Goal: Task Accomplishment & Management: Use online tool/utility

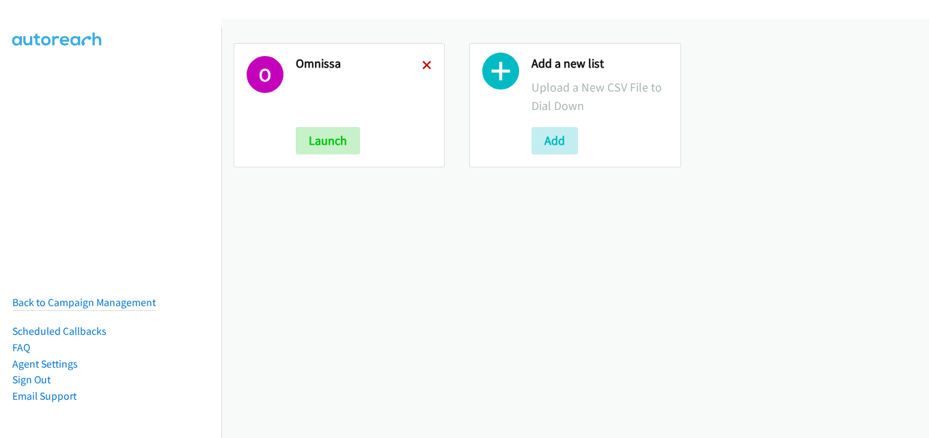
click at [422, 61] on icon at bounding box center [427, 66] width 10 height 10
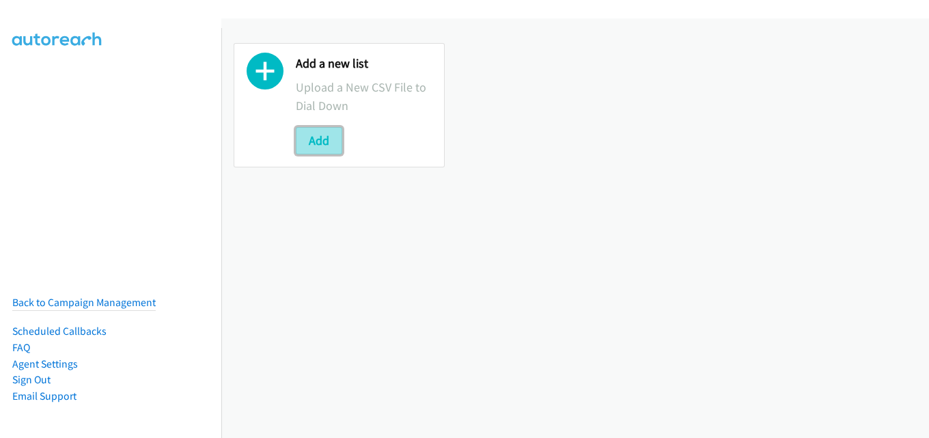
click at [320, 141] on button "Add" at bounding box center [319, 140] width 46 height 27
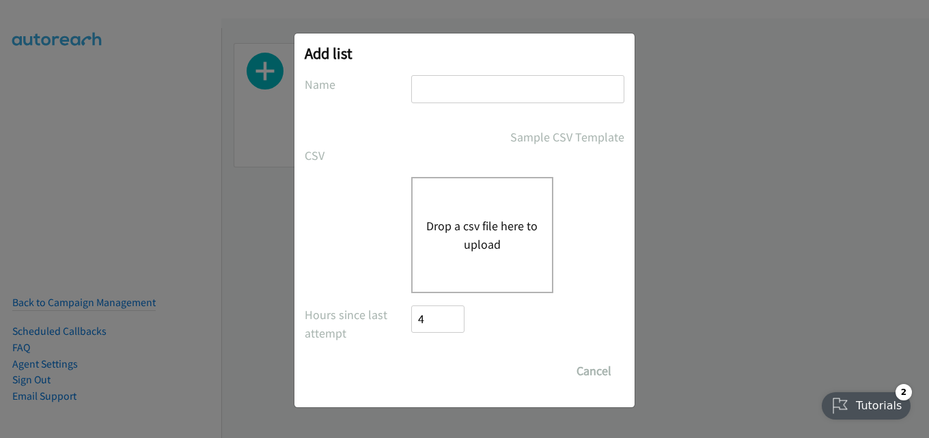
click at [480, 91] on input "text" at bounding box center [517, 89] width 213 height 28
type input "omnissa"
click at [493, 203] on div "Drop a csv file here to upload" at bounding box center [482, 235] width 142 height 116
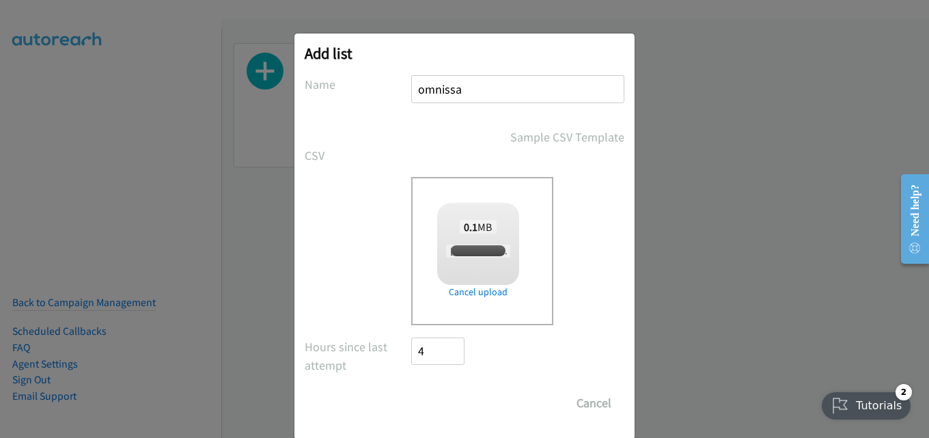
checkbox input "true"
click at [446, 405] on input "Save List" at bounding box center [447, 402] width 72 height 27
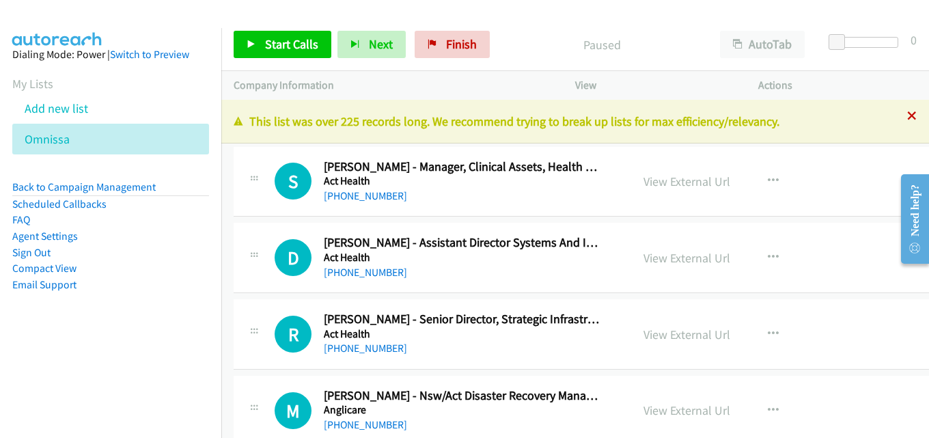
click at [907, 120] on icon at bounding box center [912, 117] width 10 height 10
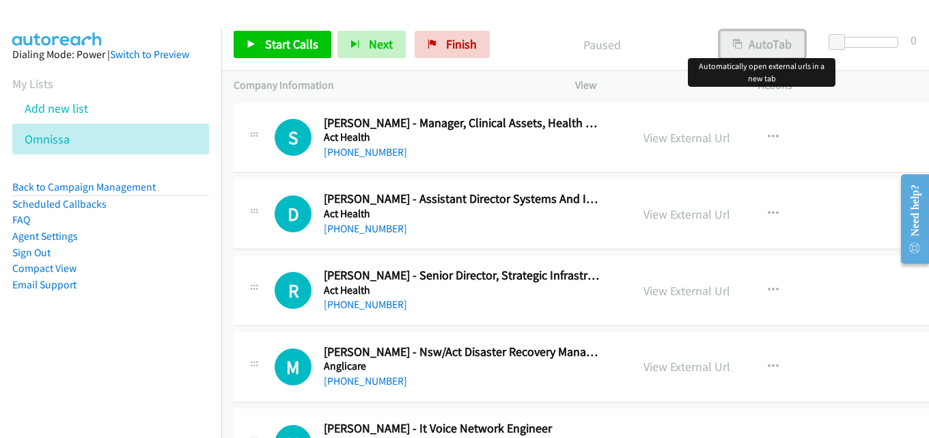
click at [772, 39] on button "AutoTab" at bounding box center [762, 44] width 85 height 27
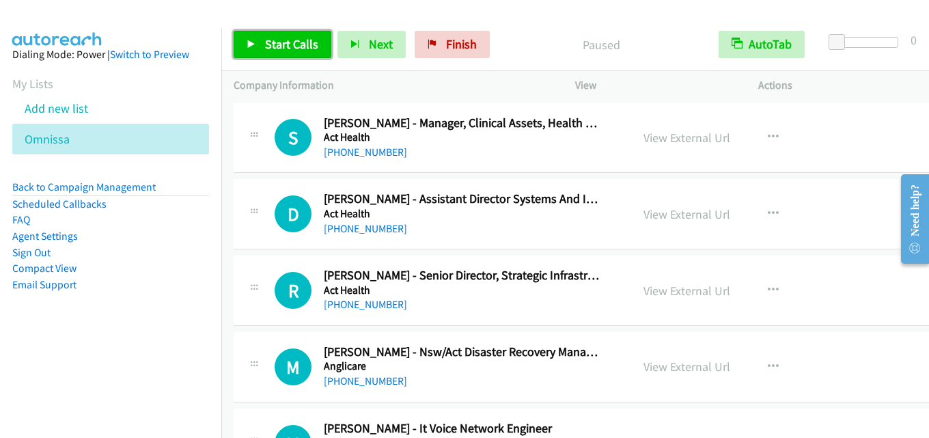
click at [290, 38] on span "Start Calls" at bounding box center [291, 44] width 53 height 16
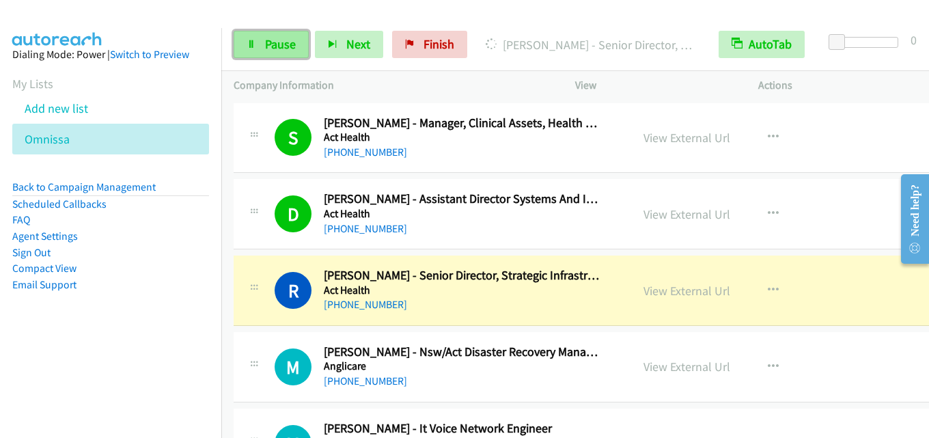
click at [267, 53] on link "Pause" at bounding box center [271, 44] width 75 height 27
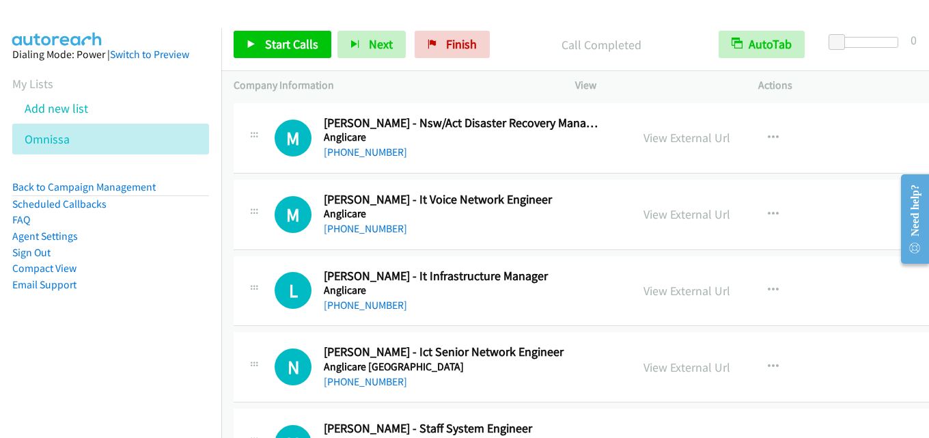
scroll to position [205, 0]
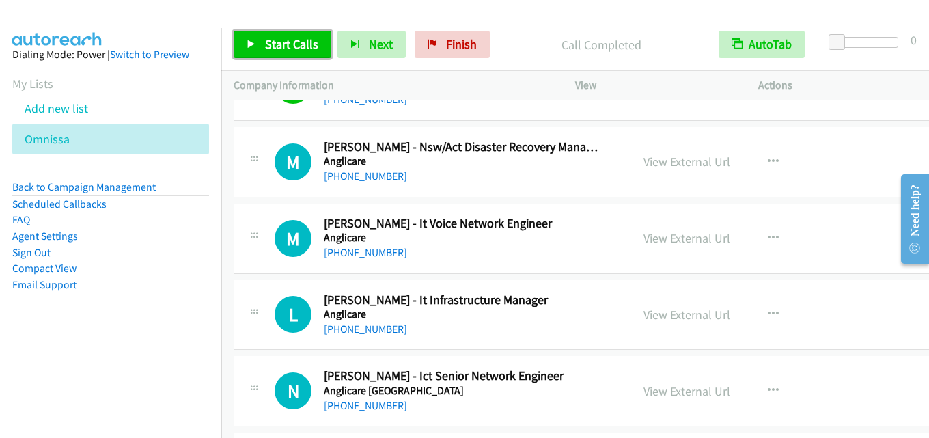
click at [282, 42] on span "Start Calls" at bounding box center [291, 44] width 53 height 16
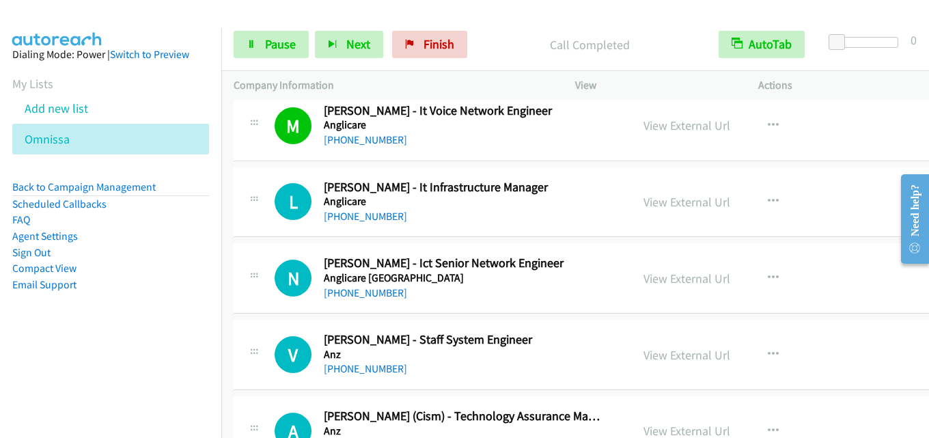
scroll to position [342, 0]
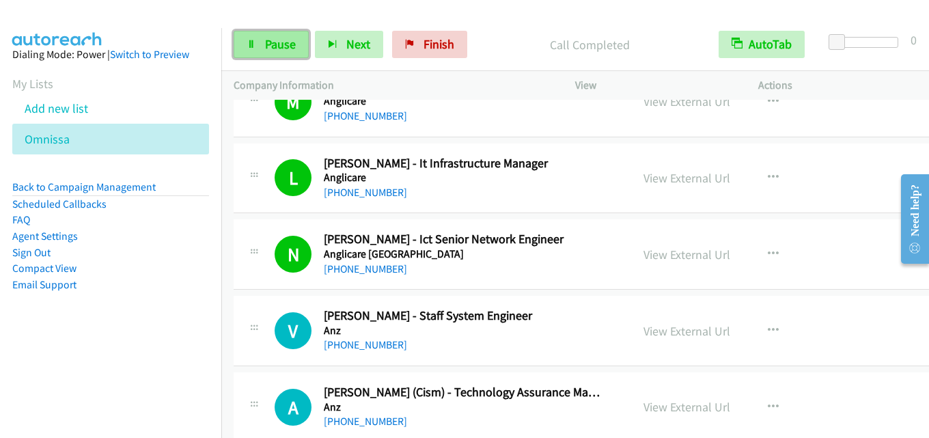
click at [293, 38] on span "Pause" at bounding box center [280, 44] width 31 height 16
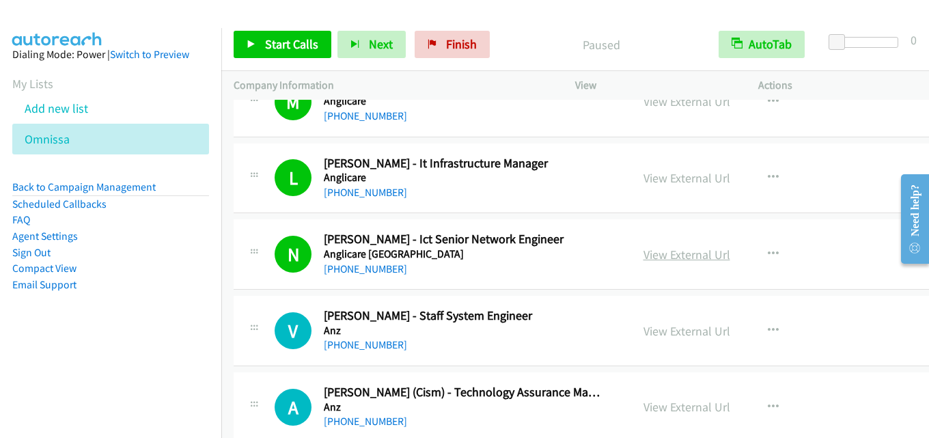
click at [680, 252] on link "View External Url" at bounding box center [687, 255] width 87 height 16
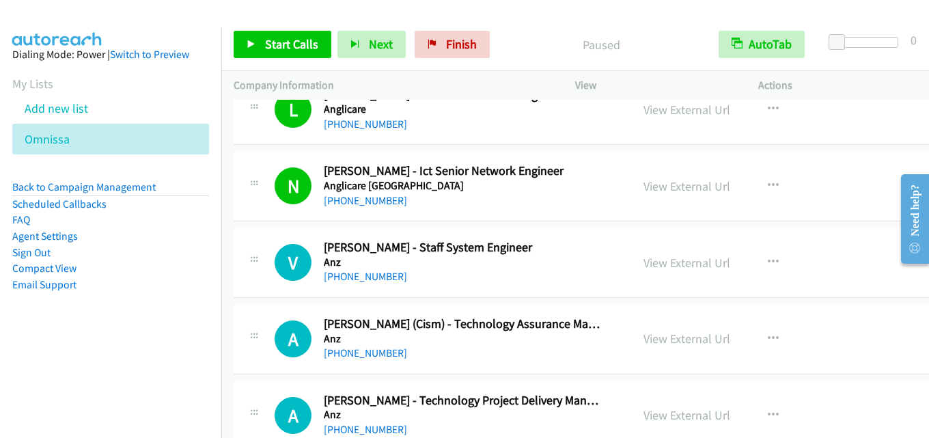
scroll to position [478, 0]
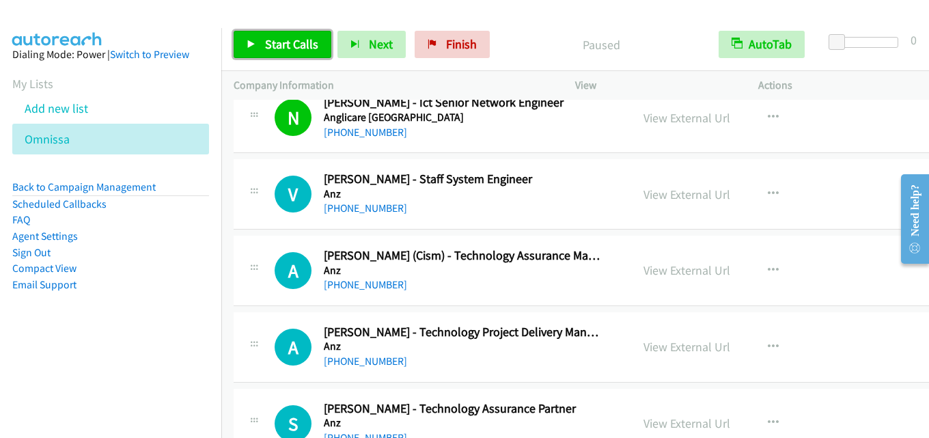
click at [297, 46] on span "Start Calls" at bounding box center [291, 44] width 53 height 16
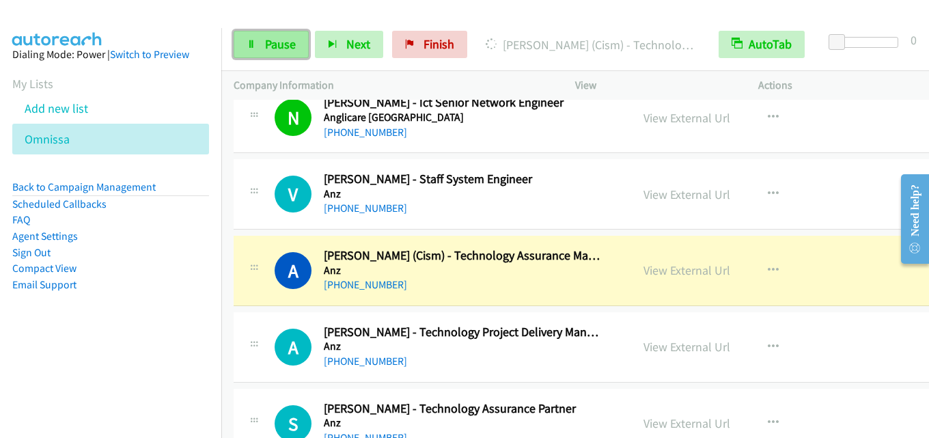
click at [277, 37] on span "Pause" at bounding box center [280, 44] width 31 height 16
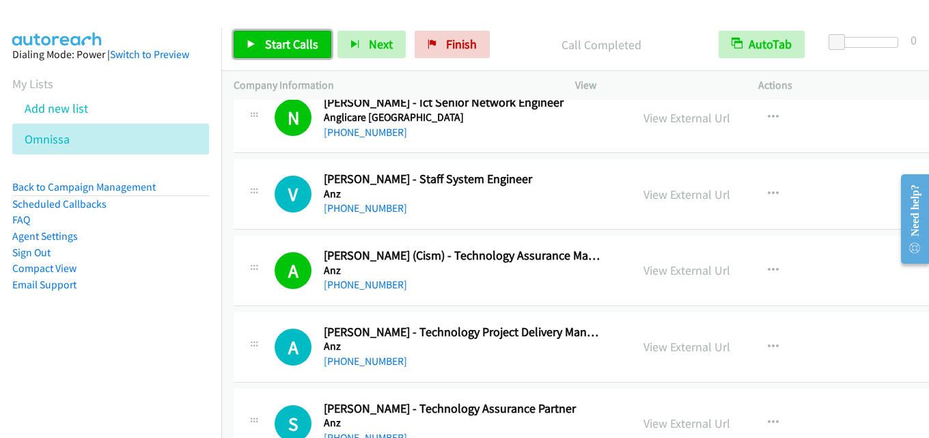
click at [282, 46] on span "Start Calls" at bounding box center [291, 44] width 53 height 16
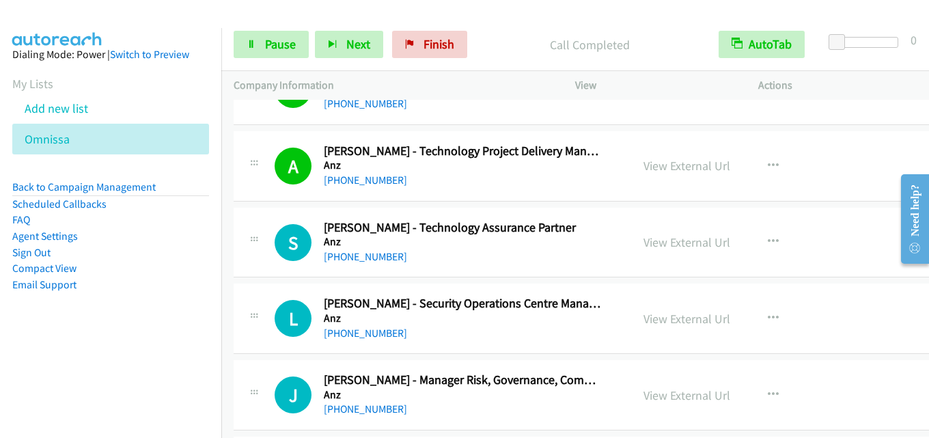
scroll to position [683, 0]
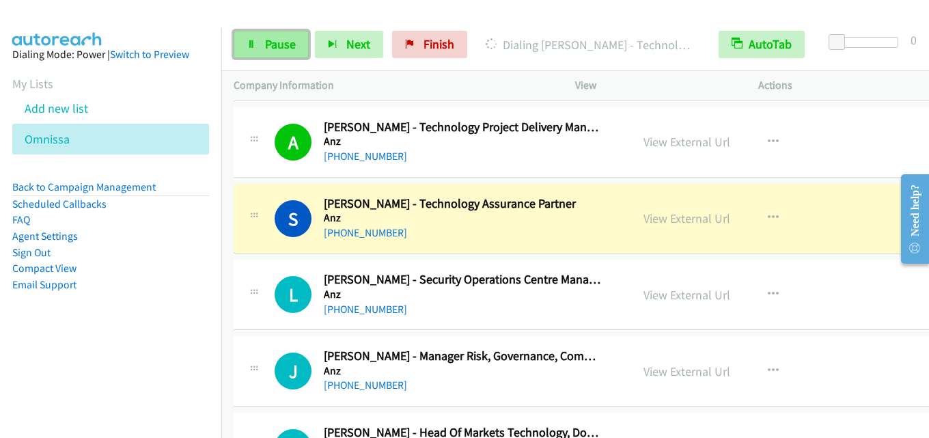
click at [277, 49] on span "Pause" at bounding box center [280, 44] width 31 height 16
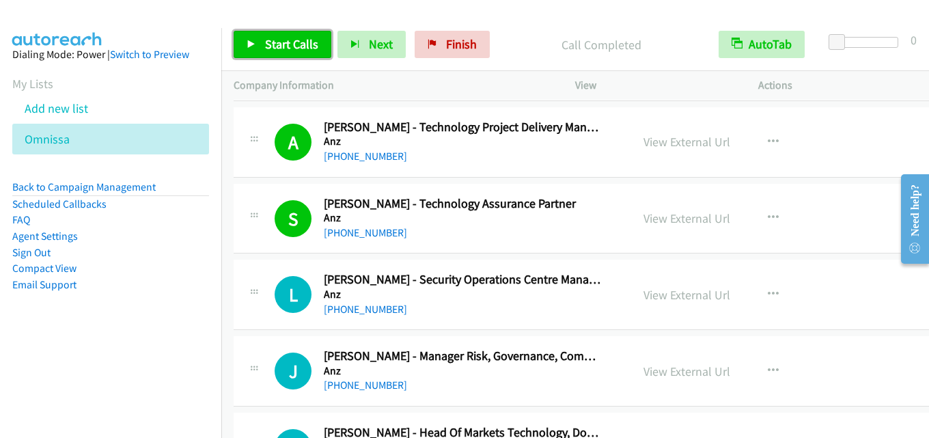
click at [288, 44] on span "Start Calls" at bounding box center [291, 44] width 53 height 16
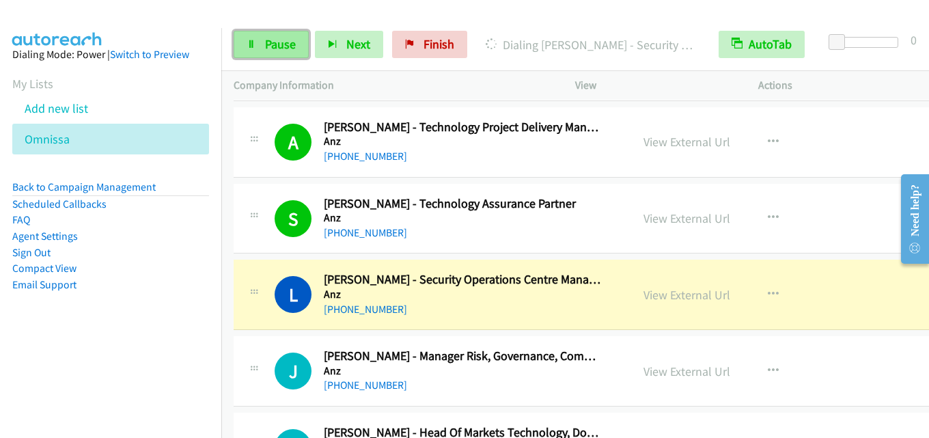
click at [300, 46] on link "Pause" at bounding box center [271, 44] width 75 height 27
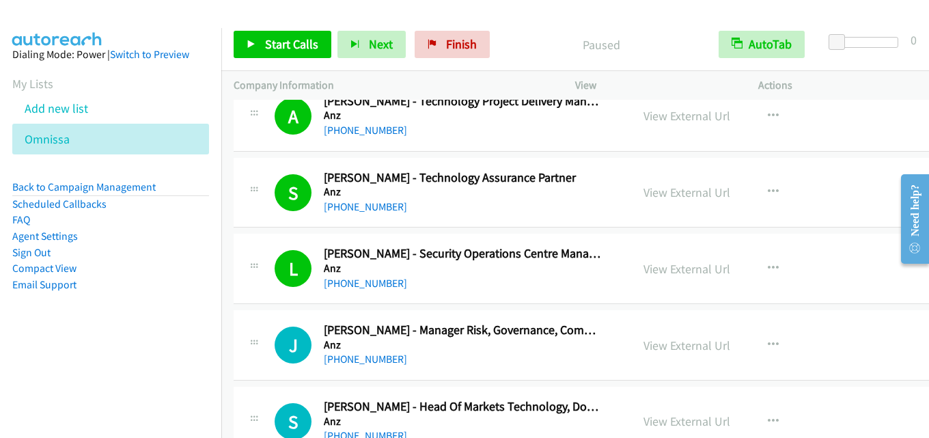
scroll to position [752, 0]
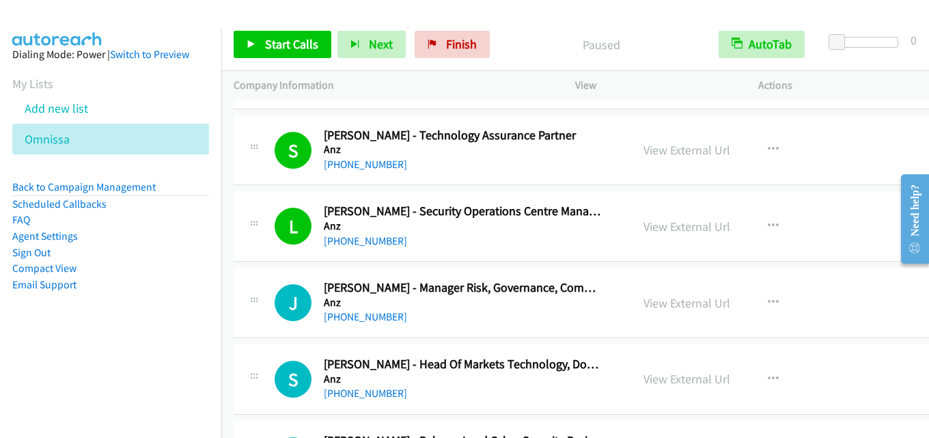
drag, startPoint x: 667, startPoint y: 228, endPoint x: 612, endPoint y: 192, distance: 66.1
click at [679, 223] on link "View External Url" at bounding box center [687, 227] width 87 height 16
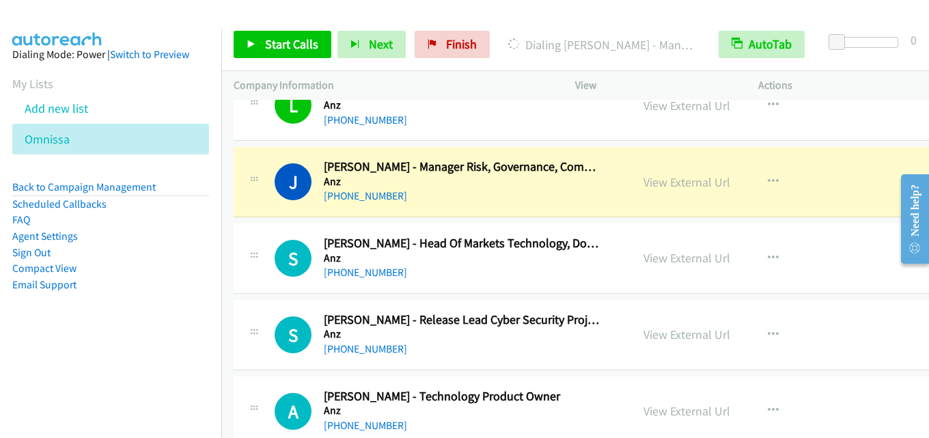
scroll to position [888, 0]
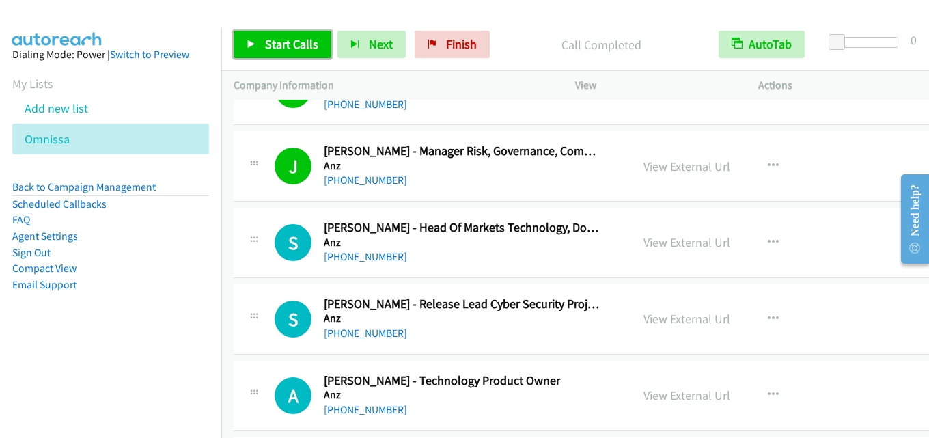
click at [289, 51] on span "Start Calls" at bounding box center [291, 44] width 53 height 16
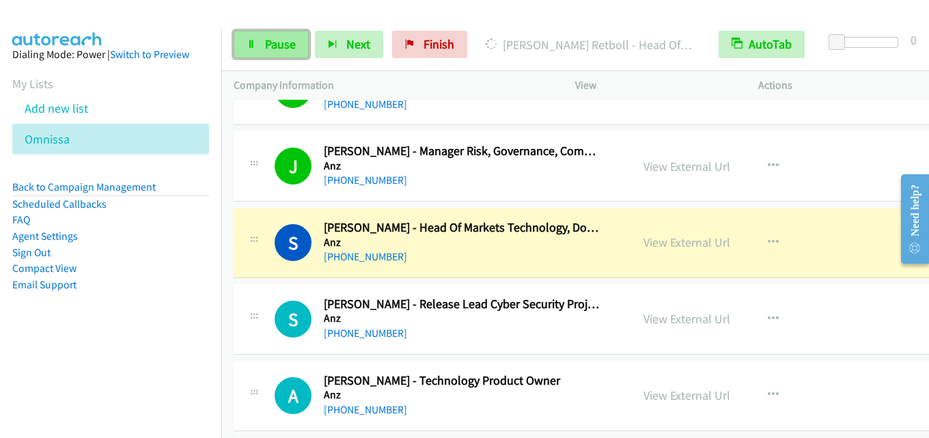
click at [287, 50] on span "Pause" at bounding box center [280, 44] width 31 height 16
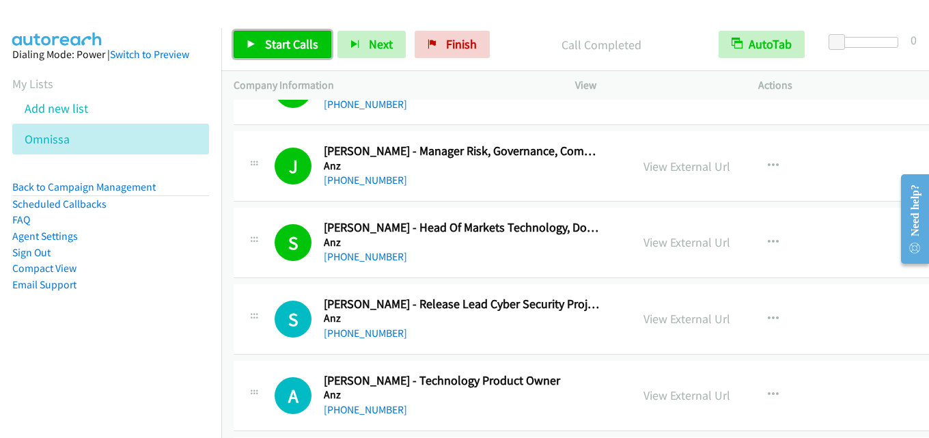
click at [279, 46] on span "Start Calls" at bounding box center [291, 44] width 53 height 16
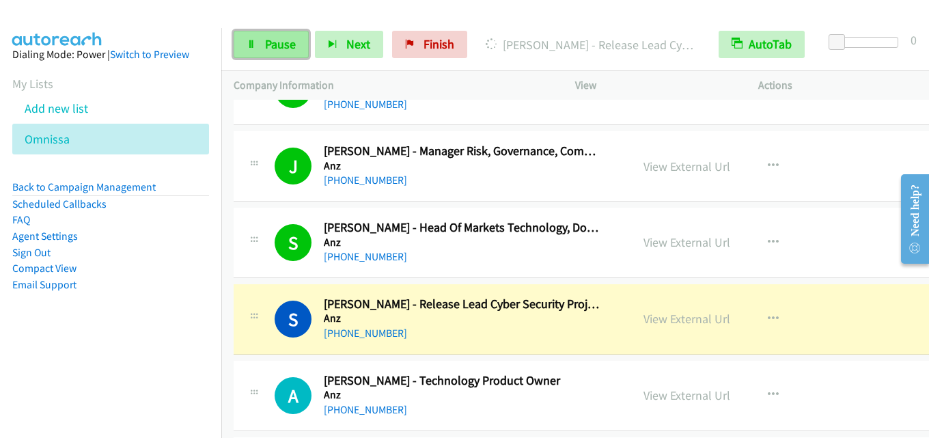
click at [286, 42] on span "Pause" at bounding box center [280, 44] width 31 height 16
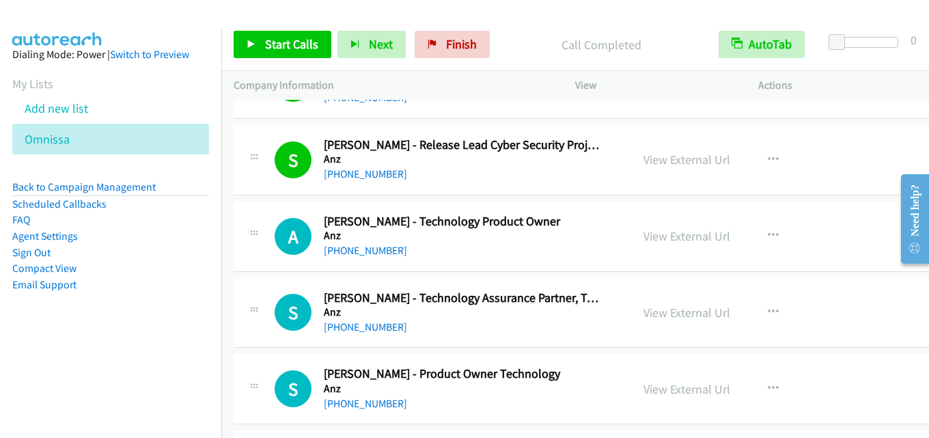
scroll to position [1025, 0]
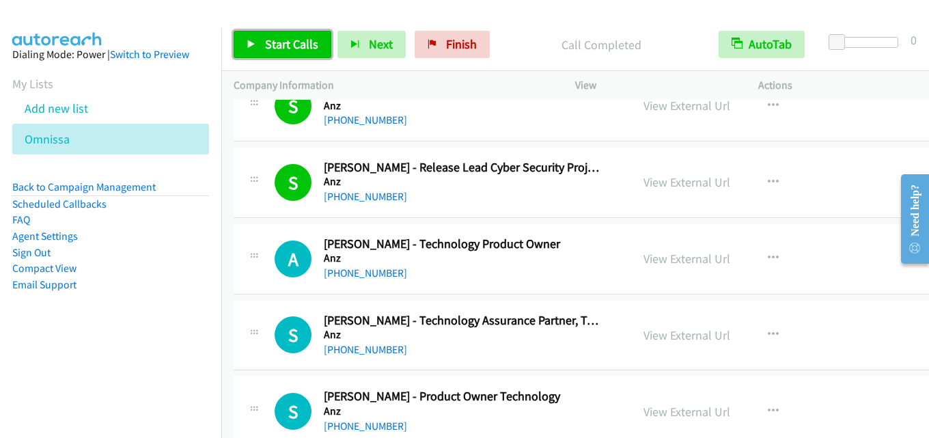
click at [301, 40] on span "Start Calls" at bounding box center [291, 44] width 53 height 16
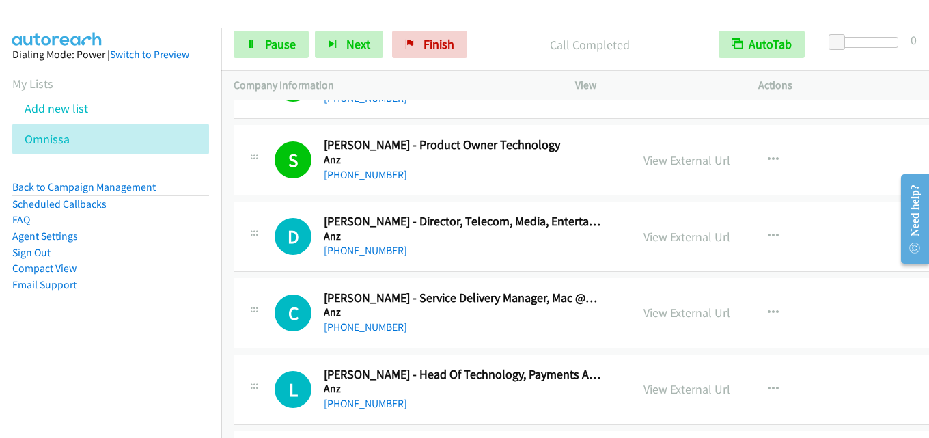
scroll to position [1298, 0]
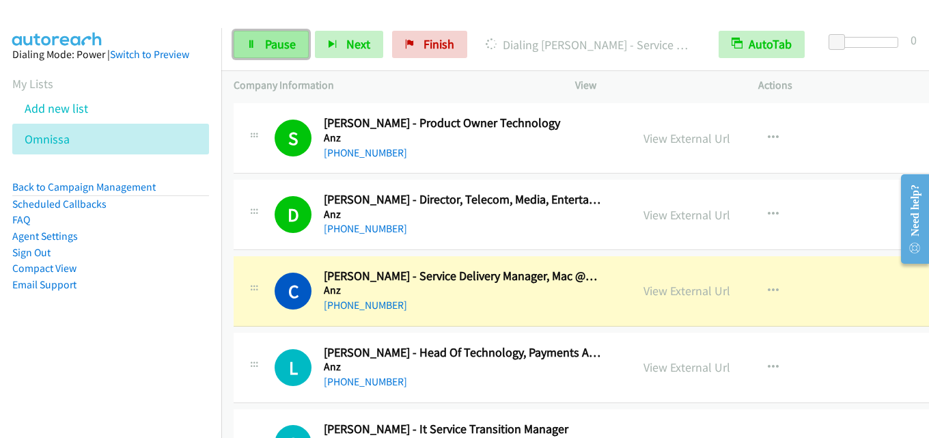
click at [270, 44] on span "Pause" at bounding box center [280, 44] width 31 height 16
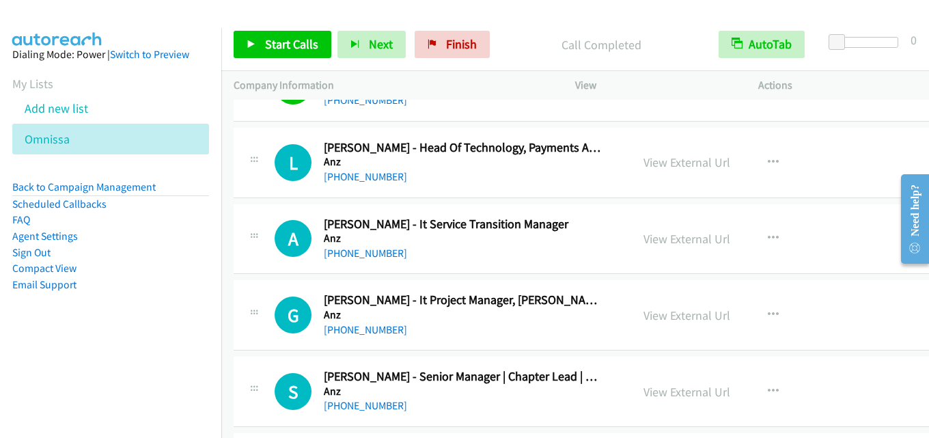
scroll to position [1435, 0]
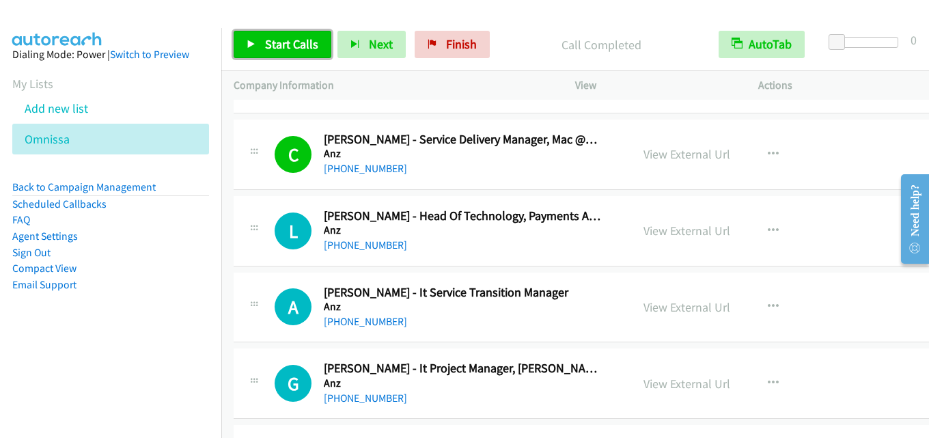
click at [299, 42] on span "Start Calls" at bounding box center [291, 44] width 53 height 16
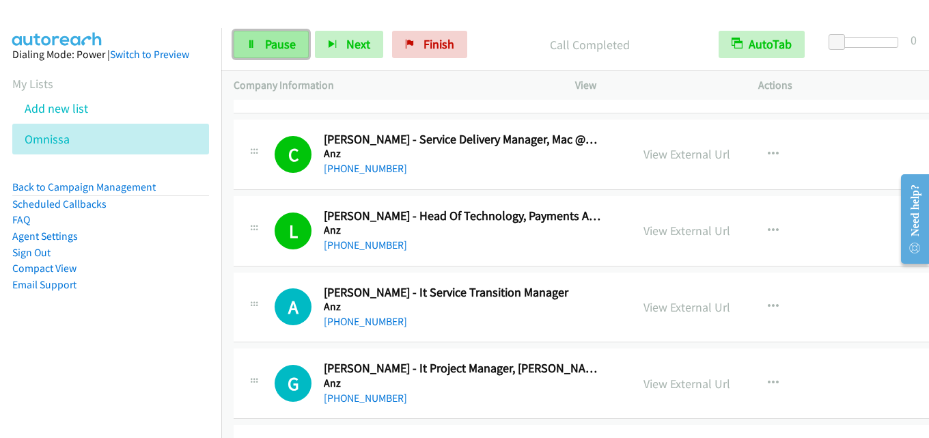
click at [282, 40] on span "Pause" at bounding box center [280, 44] width 31 height 16
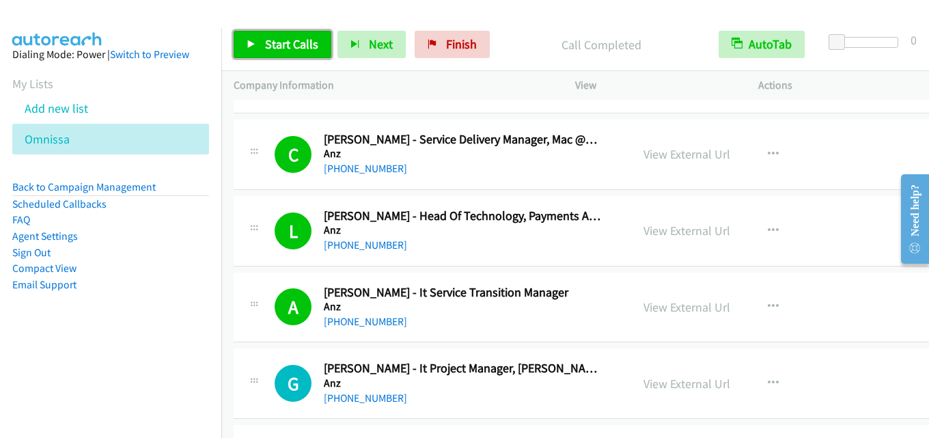
click at [291, 44] on span "Start Calls" at bounding box center [291, 44] width 53 height 16
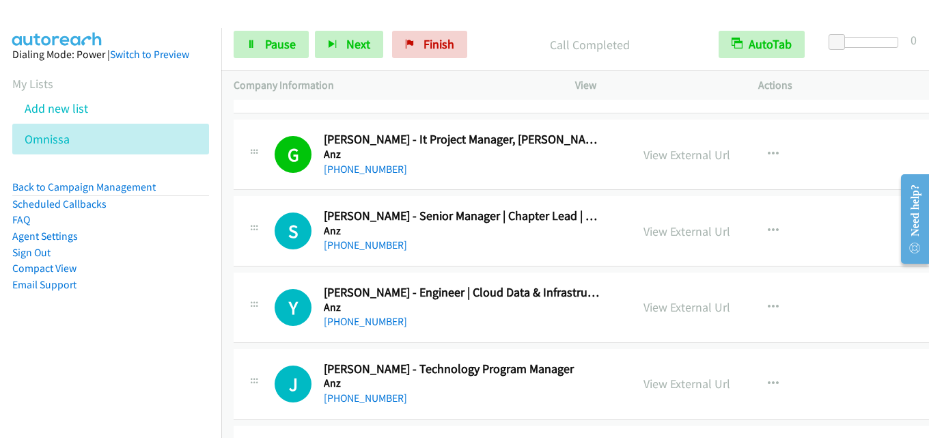
scroll to position [1640, 0]
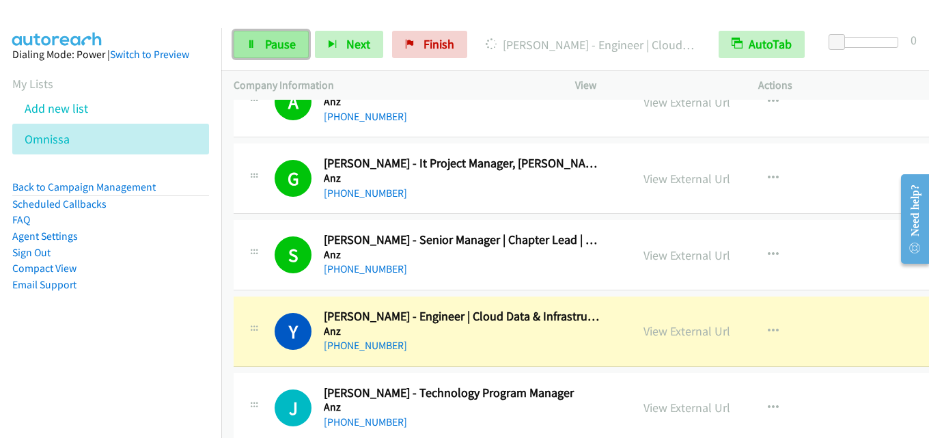
click at [283, 42] on span "Pause" at bounding box center [280, 44] width 31 height 16
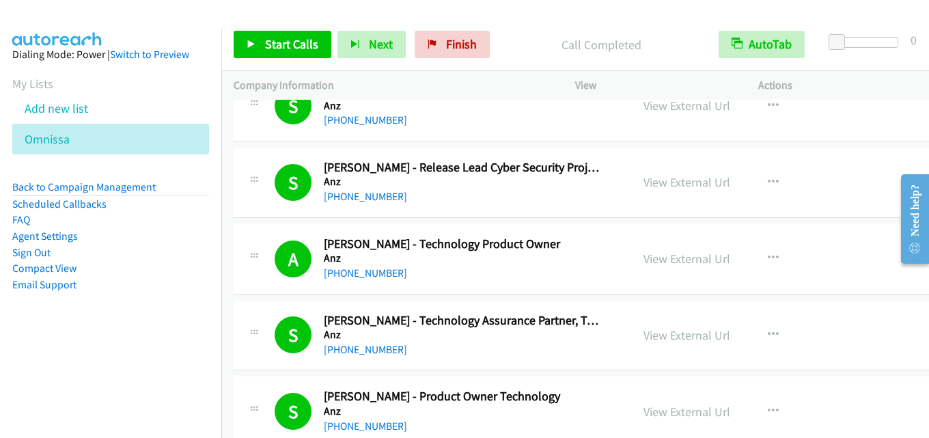
scroll to position [957, 0]
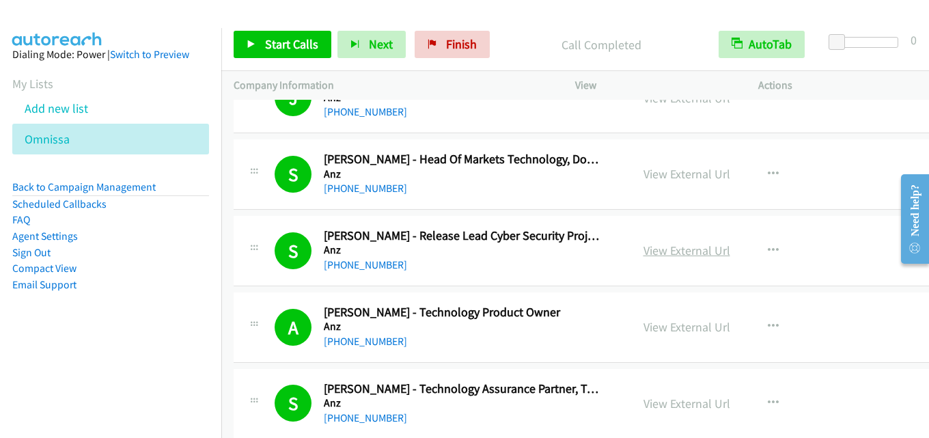
click at [679, 249] on link "View External Url" at bounding box center [687, 251] width 87 height 16
click at [664, 246] on link "View External Url" at bounding box center [687, 251] width 87 height 16
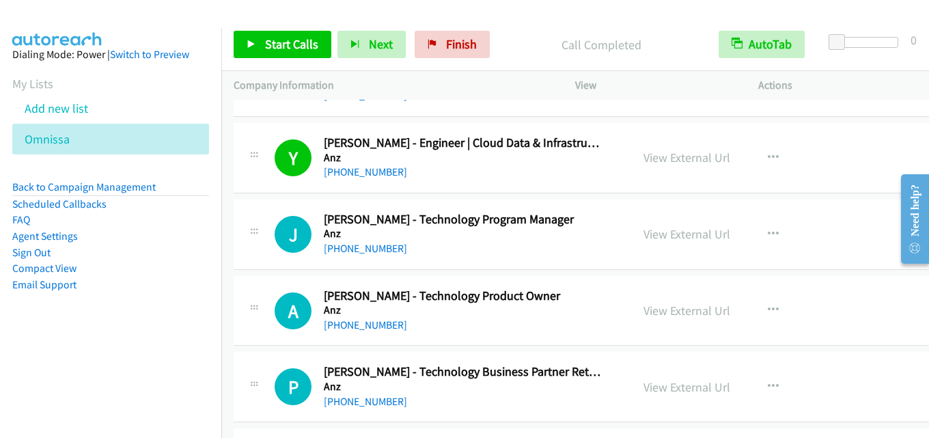
scroll to position [1845, 0]
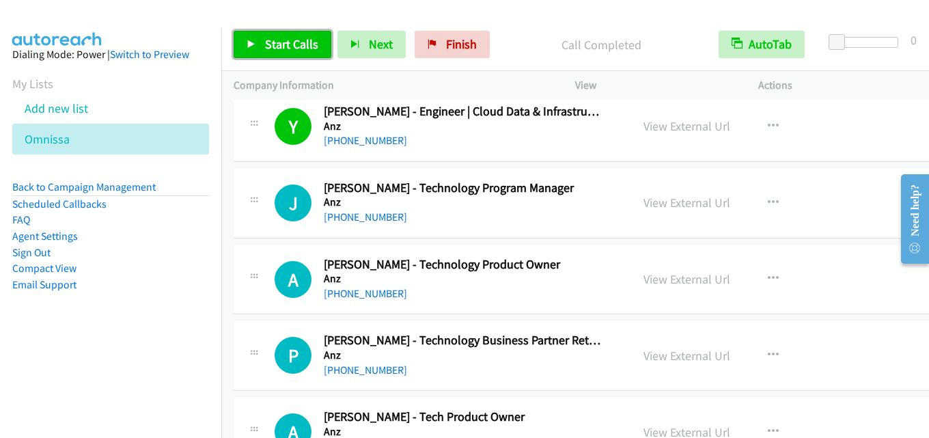
click at [292, 46] on span "Start Calls" at bounding box center [291, 44] width 53 height 16
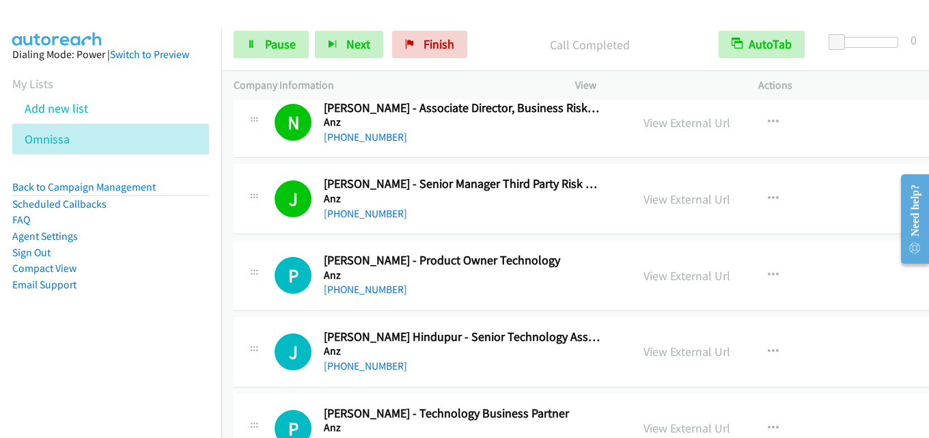
scroll to position [2528, 0]
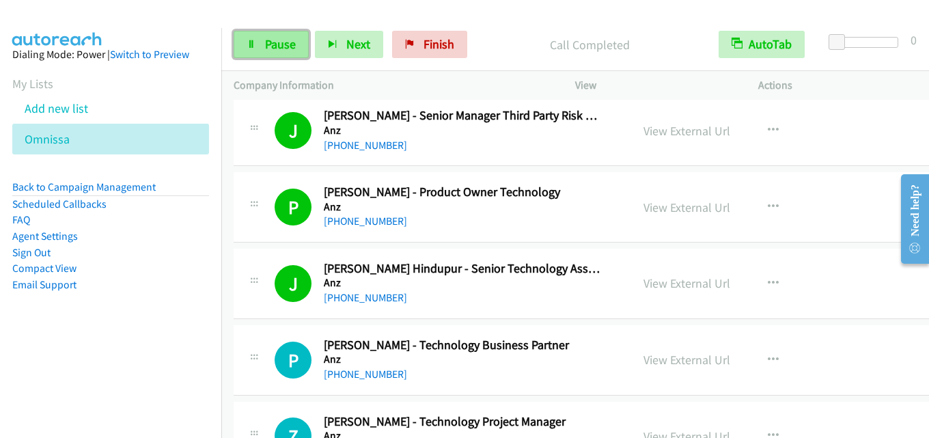
click at [277, 49] on span "Pause" at bounding box center [280, 44] width 31 height 16
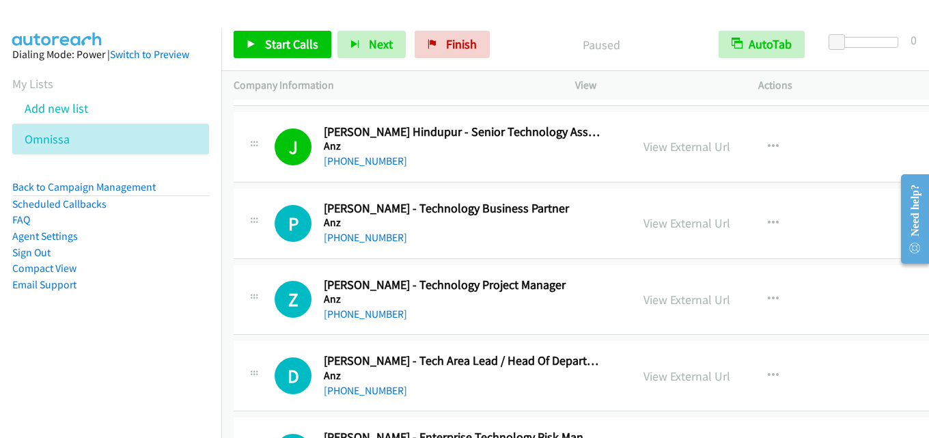
scroll to position [2733, 0]
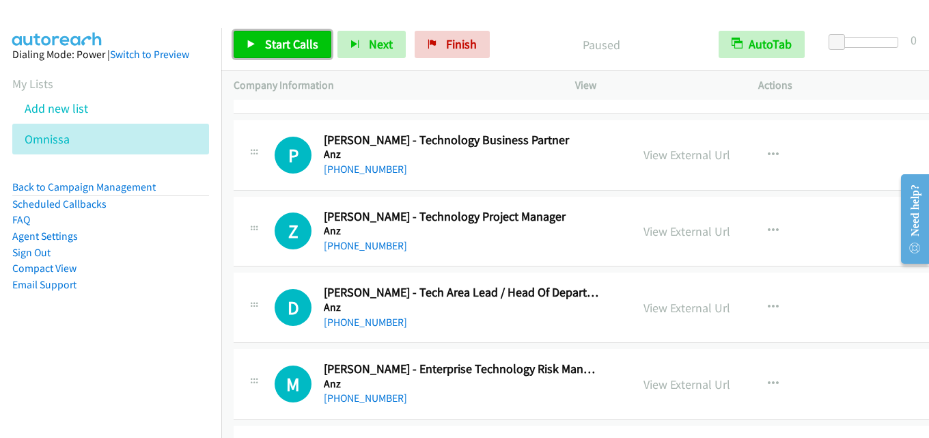
click at [295, 42] on span "Start Calls" at bounding box center [291, 44] width 53 height 16
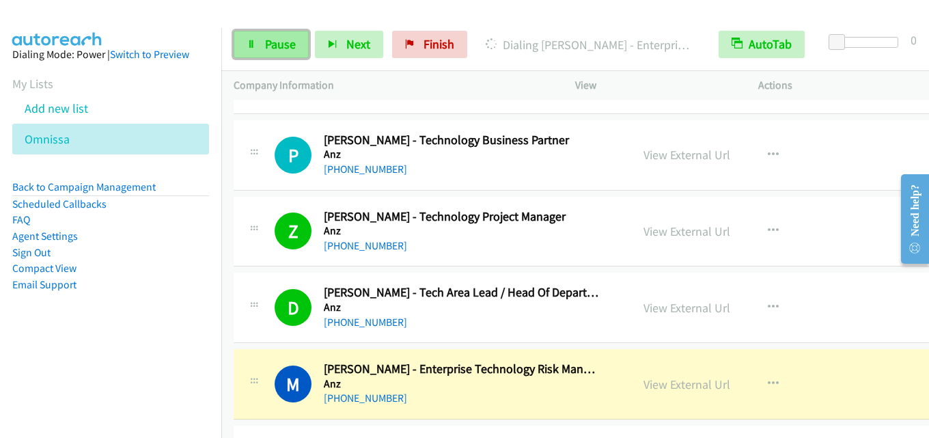
click at [277, 44] on span "Pause" at bounding box center [280, 44] width 31 height 16
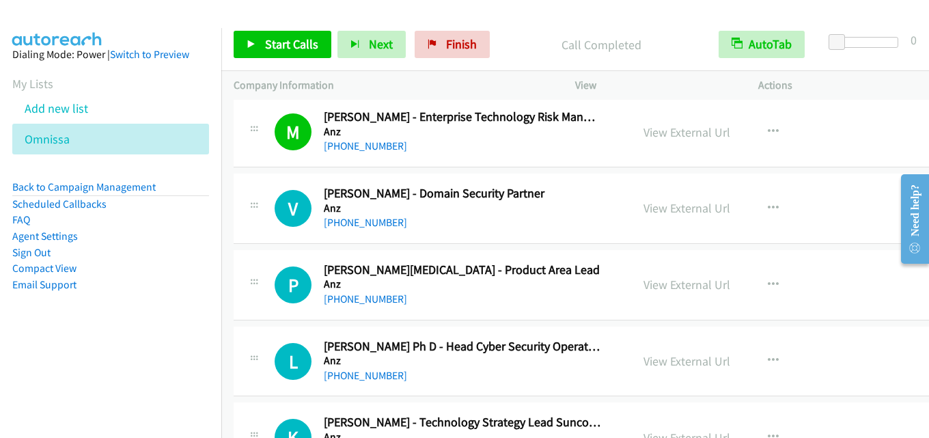
scroll to position [3007, 0]
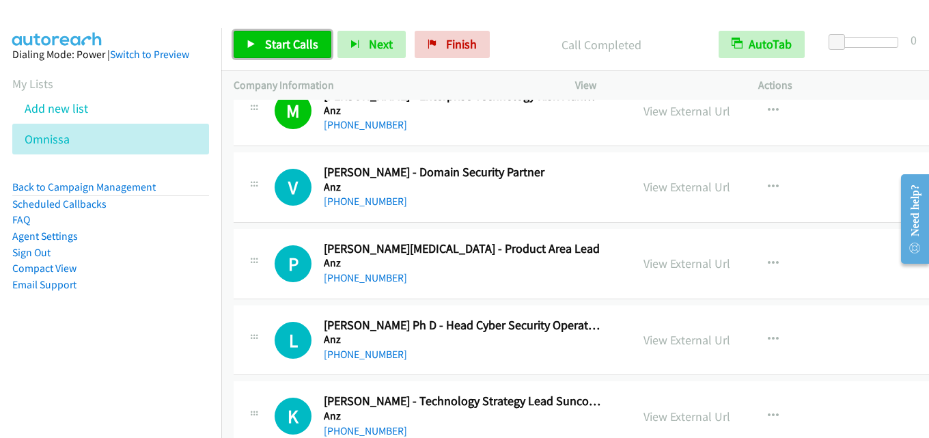
click at [290, 52] on link "Start Calls" at bounding box center [283, 44] width 98 height 27
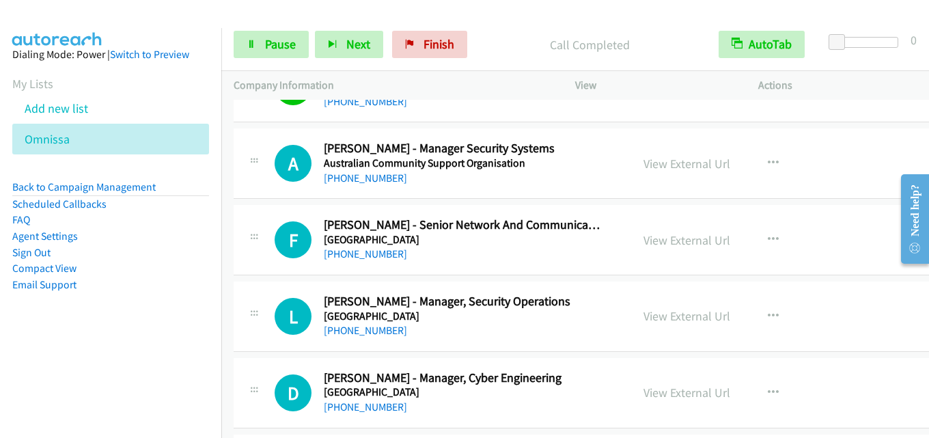
scroll to position [4168, 0]
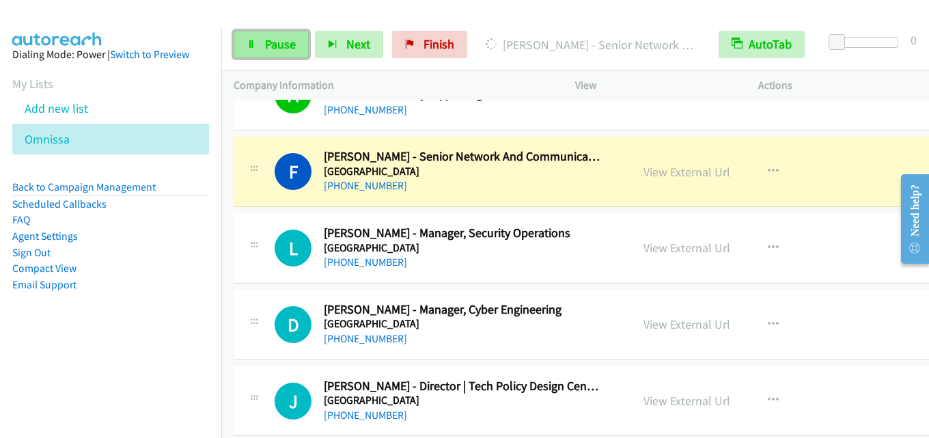
click at [271, 36] on link "Pause" at bounding box center [271, 44] width 75 height 27
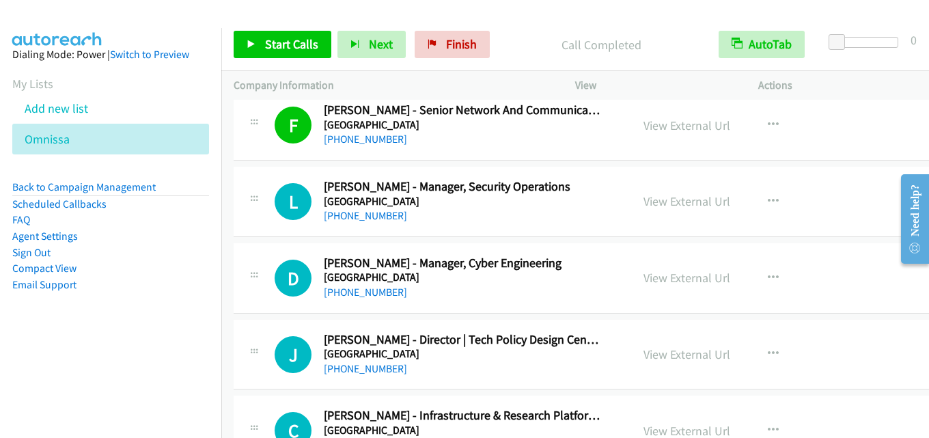
scroll to position [4237, 0]
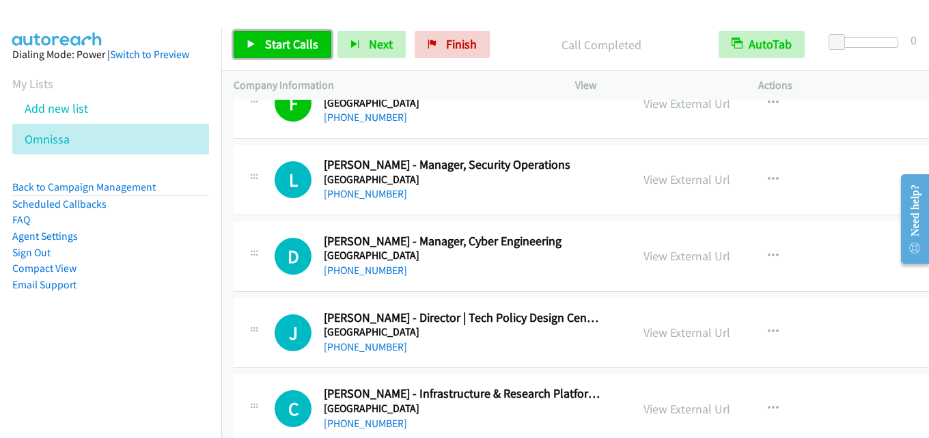
click at [290, 38] on span "Start Calls" at bounding box center [291, 44] width 53 height 16
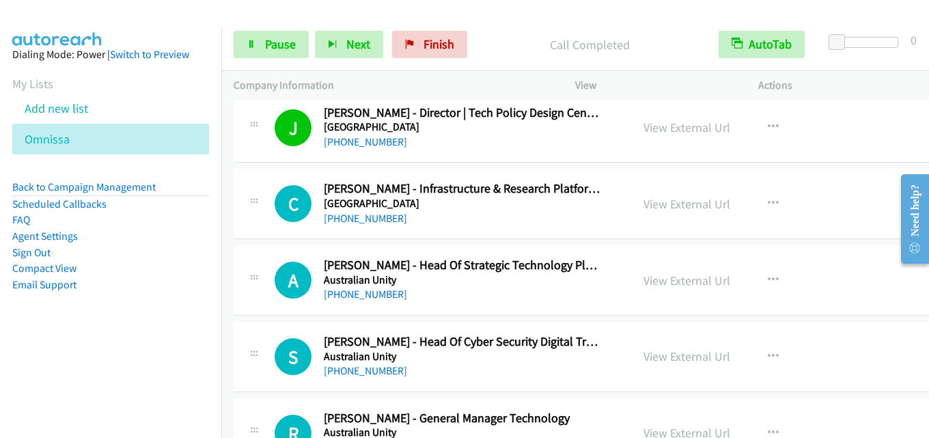
scroll to position [4510, 0]
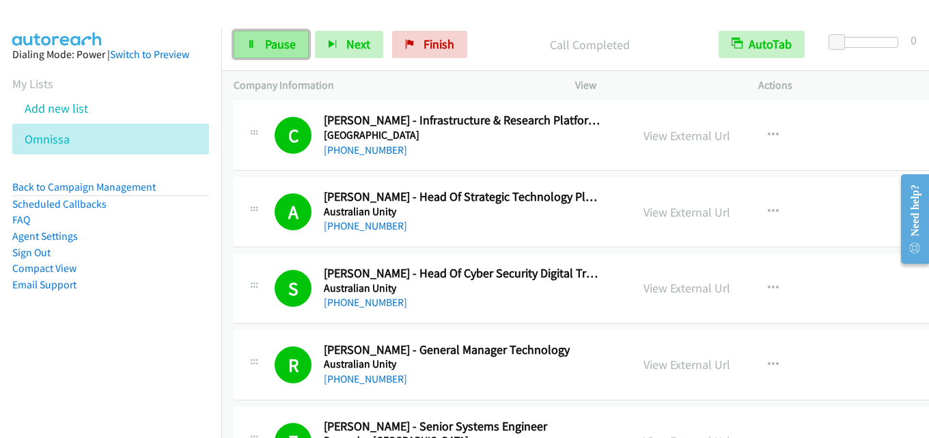
click at [277, 40] on span "Pause" at bounding box center [280, 44] width 31 height 16
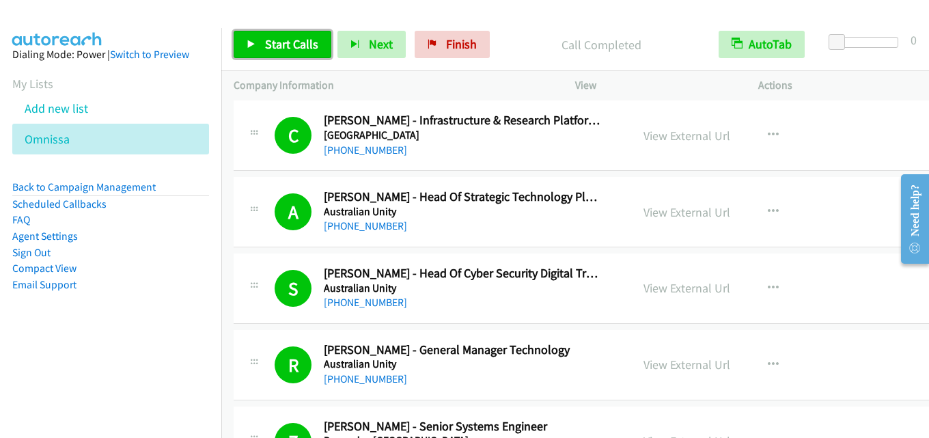
click at [291, 42] on span "Start Calls" at bounding box center [291, 44] width 53 height 16
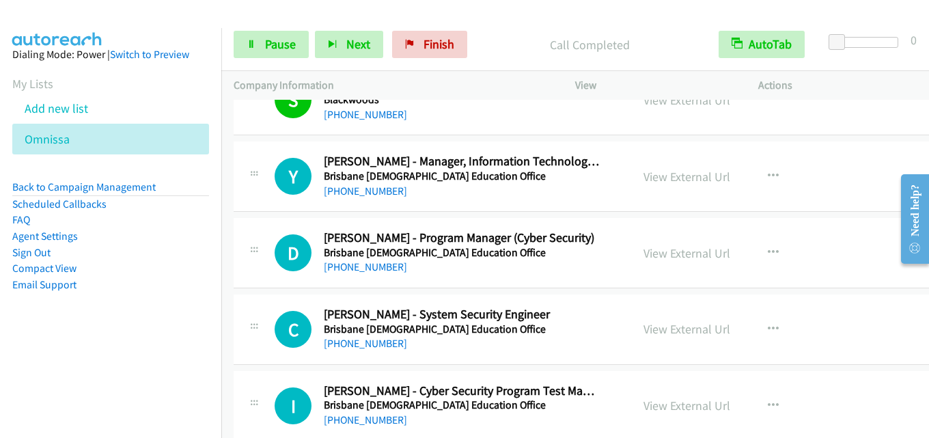
scroll to position [5330, 0]
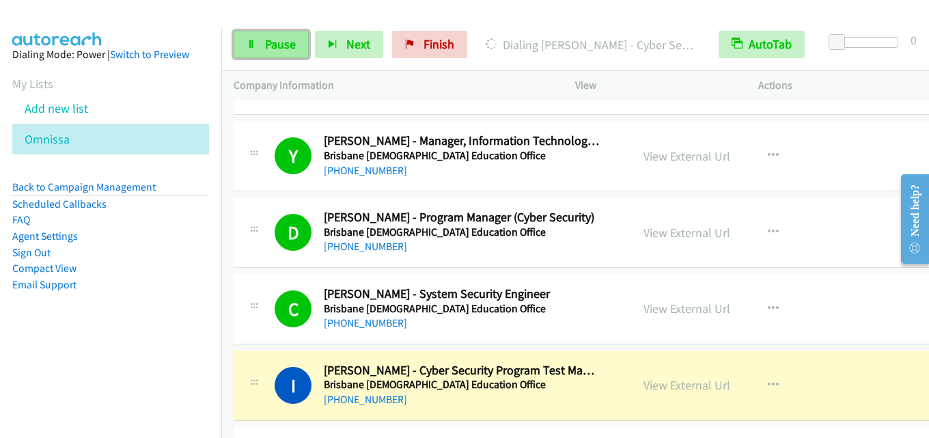
click at [283, 33] on link "Pause" at bounding box center [271, 44] width 75 height 27
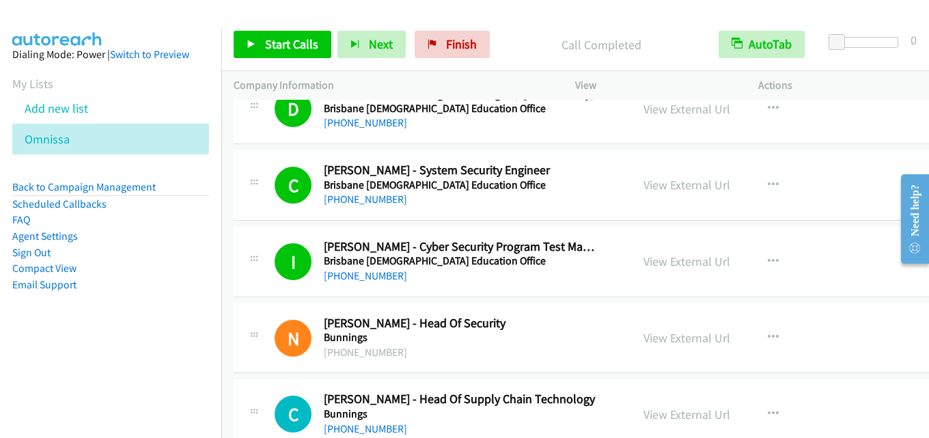
scroll to position [5467, 0]
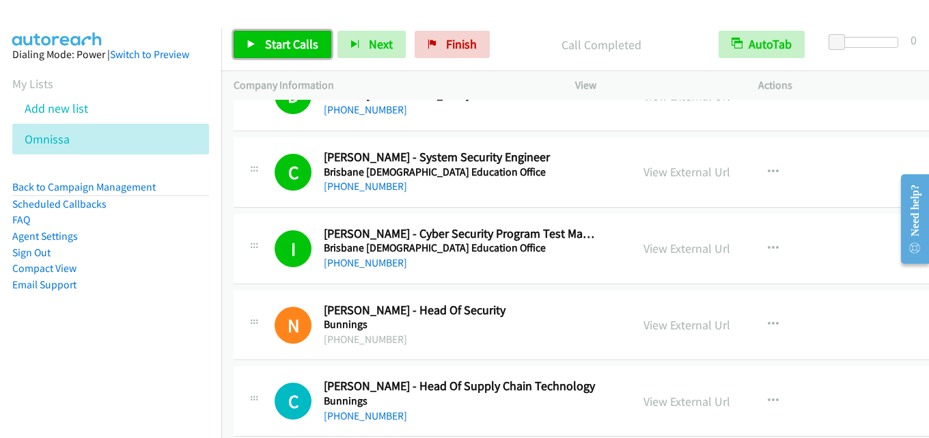
click at [302, 40] on span "Start Calls" at bounding box center [291, 44] width 53 height 16
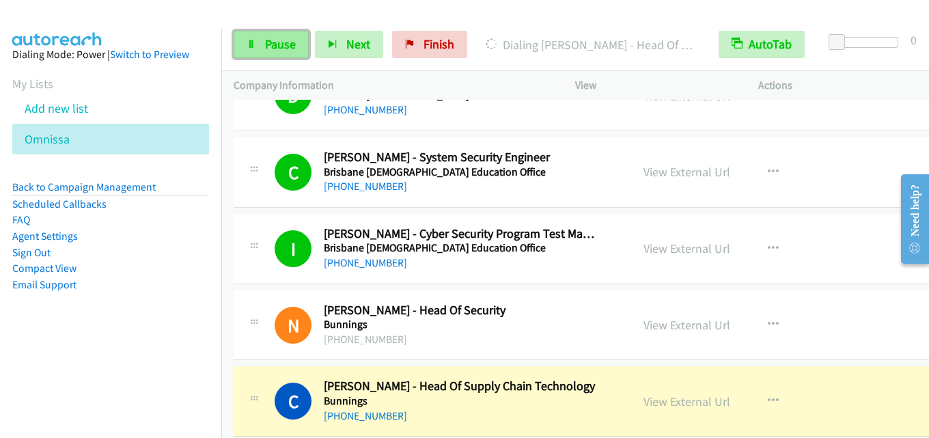
click at [286, 58] on link "Pause" at bounding box center [271, 44] width 75 height 27
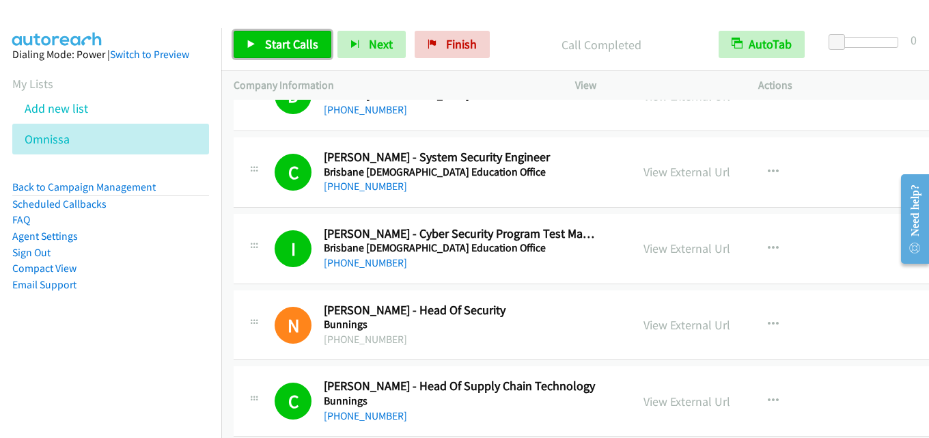
click at [292, 45] on span "Start Calls" at bounding box center [291, 44] width 53 height 16
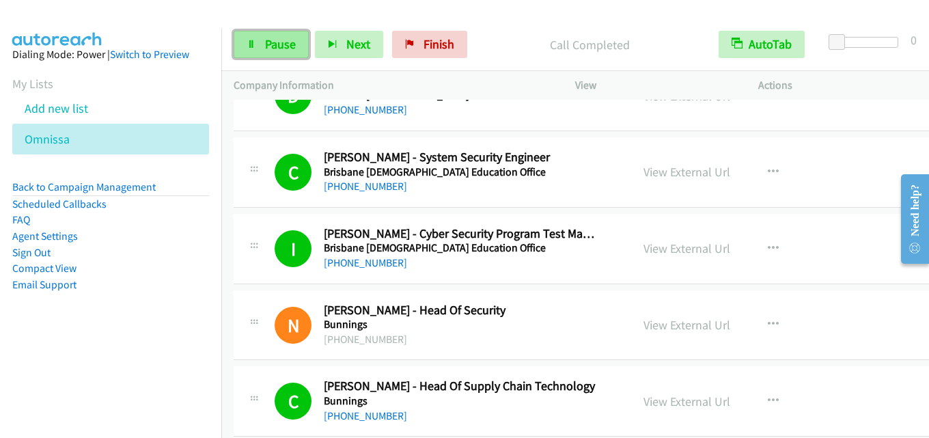
click at [258, 45] on link "Pause" at bounding box center [271, 44] width 75 height 27
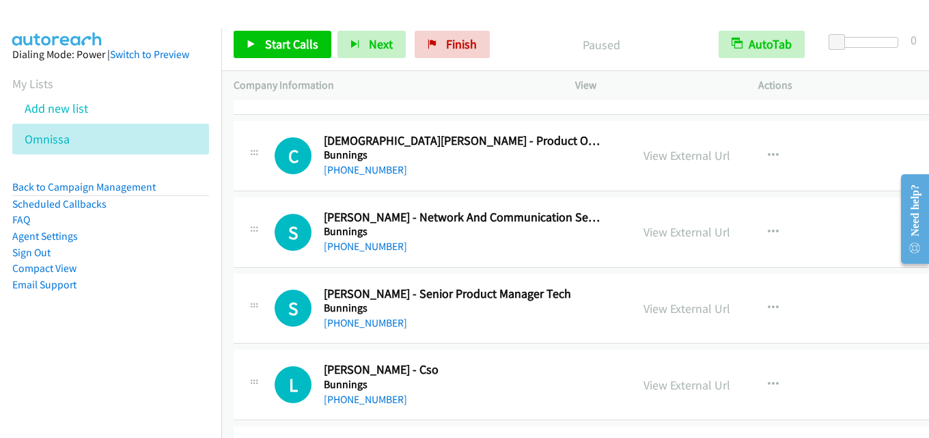
scroll to position [6218, 0]
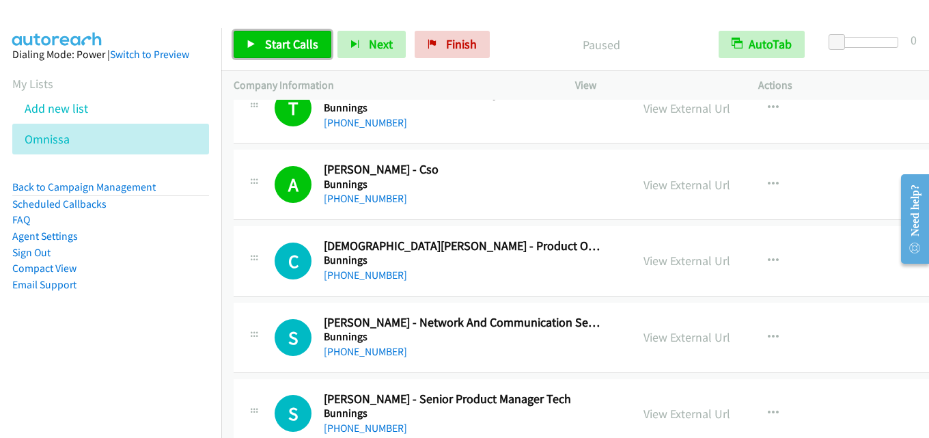
click at [294, 40] on span "Start Calls" at bounding box center [291, 44] width 53 height 16
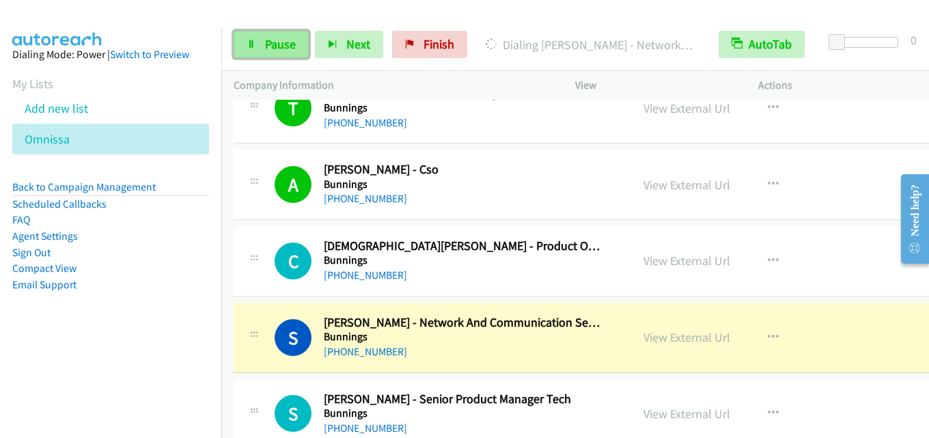
click at [259, 51] on link "Pause" at bounding box center [271, 44] width 75 height 27
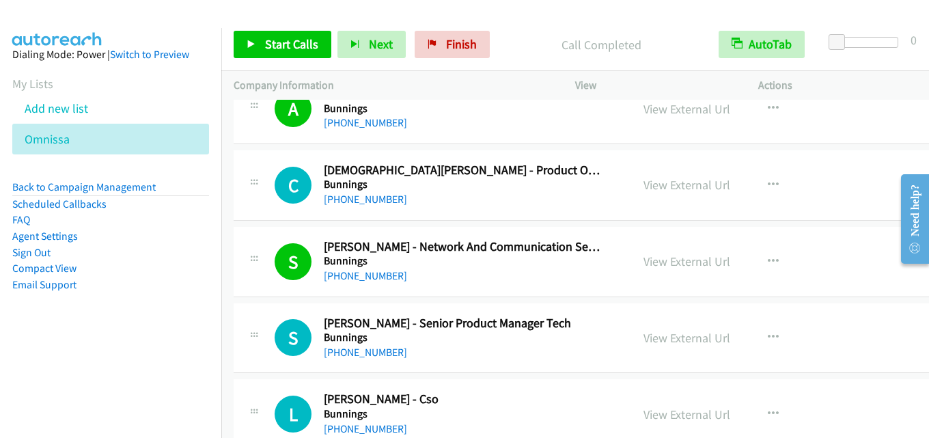
scroll to position [6355, 0]
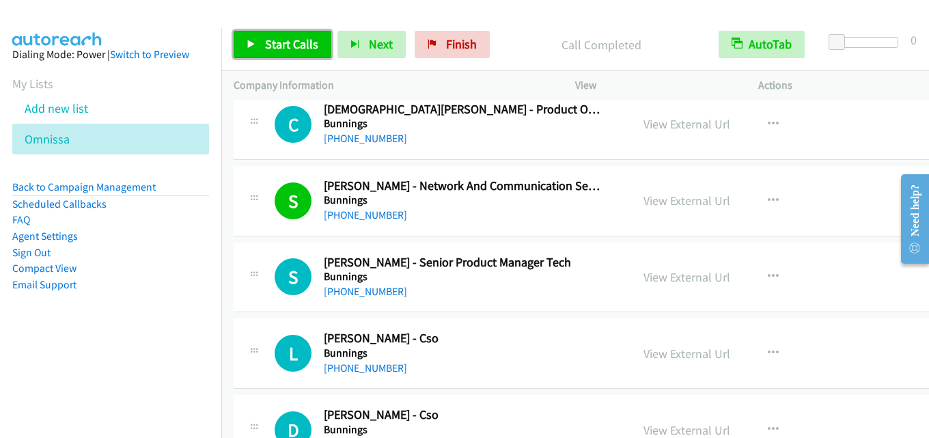
click at [303, 40] on span "Start Calls" at bounding box center [291, 44] width 53 height 16
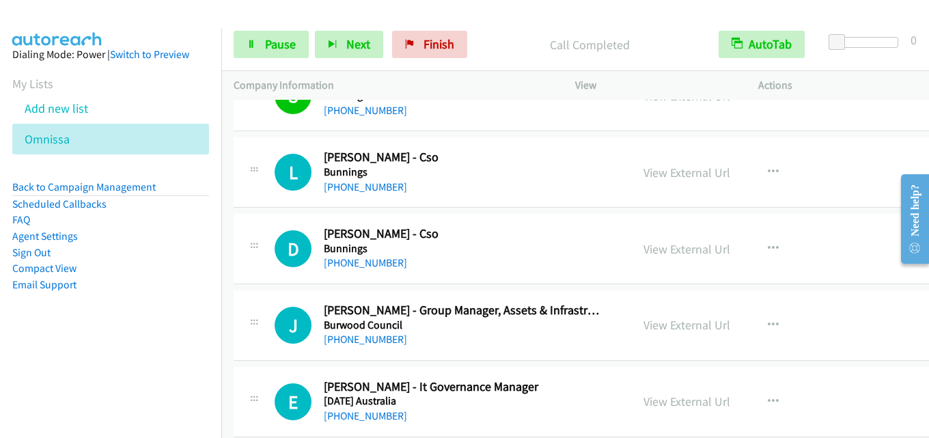
scroll to position [6560, 0]
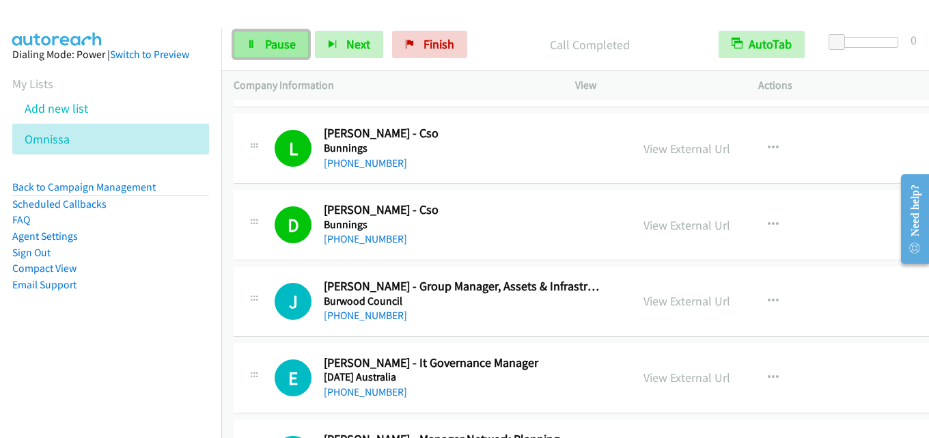
click at [280, 49] on span "Pause" at bounding box center [280, 44] width 31 height 16
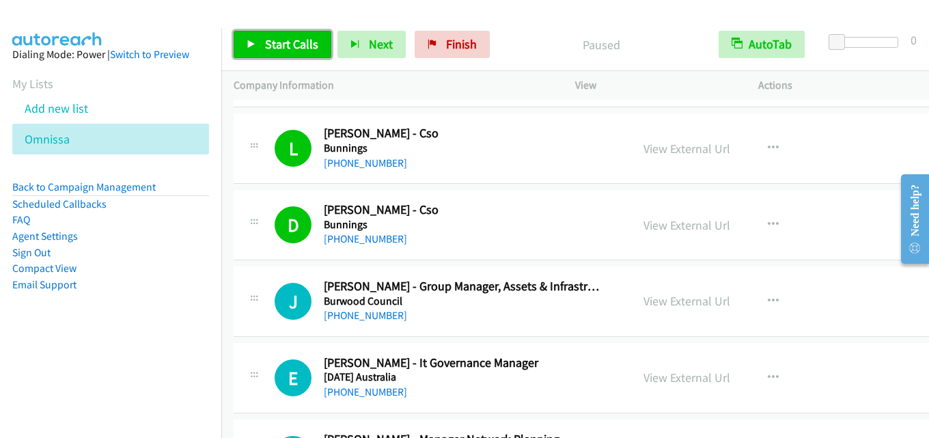
click at [279, 52] on link "Start Calls" at bounding box center [283, 44] width 98 height 27
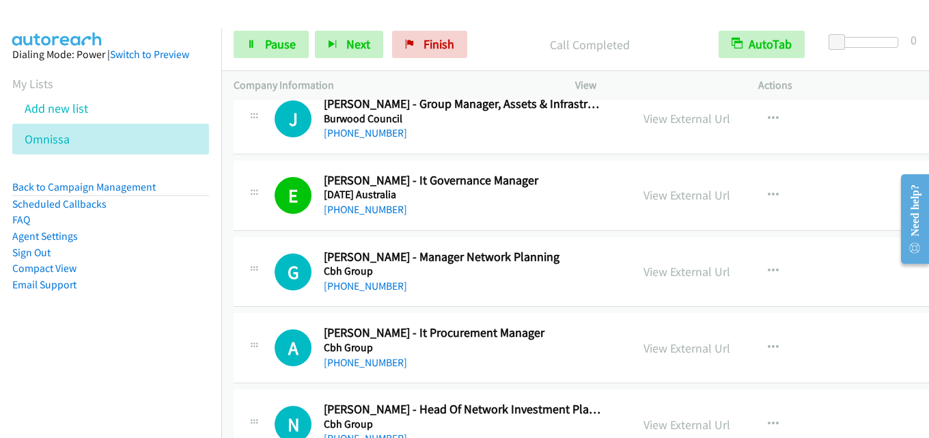
scroll to position [6765, 0]
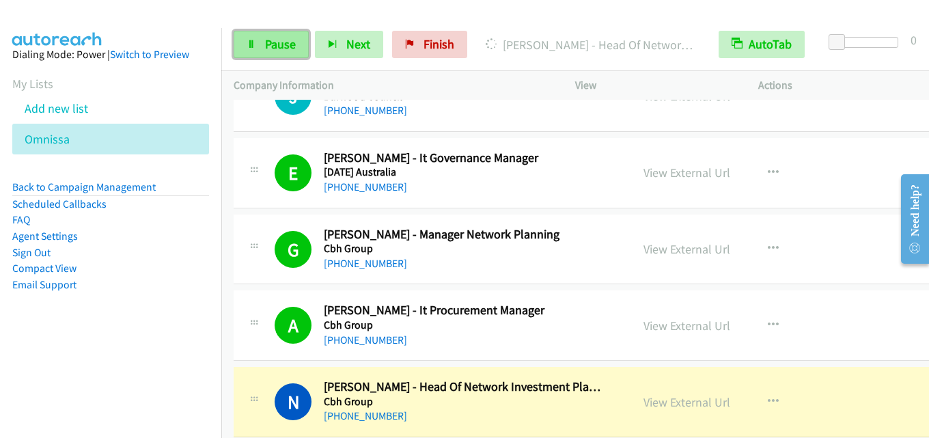
click at [271, 48] on span "Pause" at bounding box center [280, 44] width 31 height 16
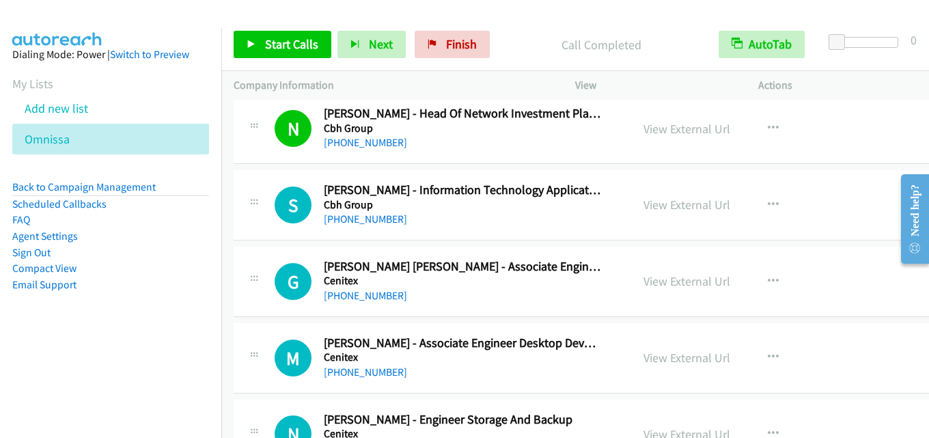
scroll to position [6970, 0]
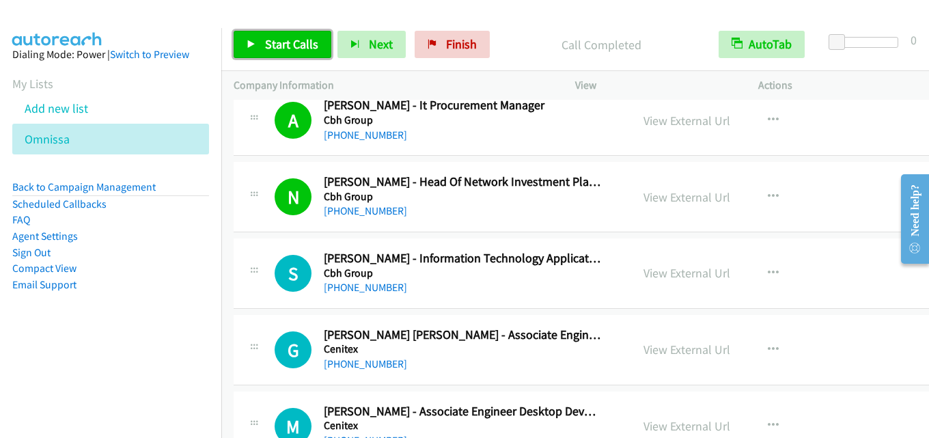
click at [297, 46] on span "Start Calls" at bounding box center [291, 44] width 53 height 16
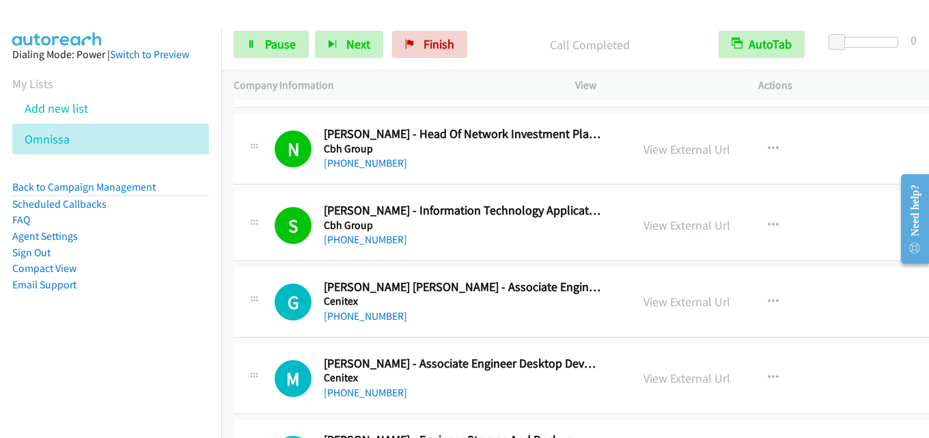
scroll to position [7106, 0]
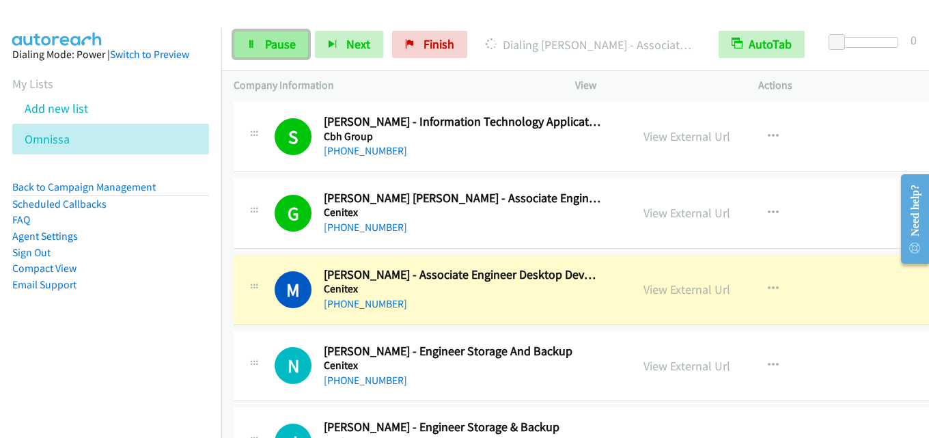
click at [280, 49] on span "Pause" at bounding box center [280, 44] width 31 height 16
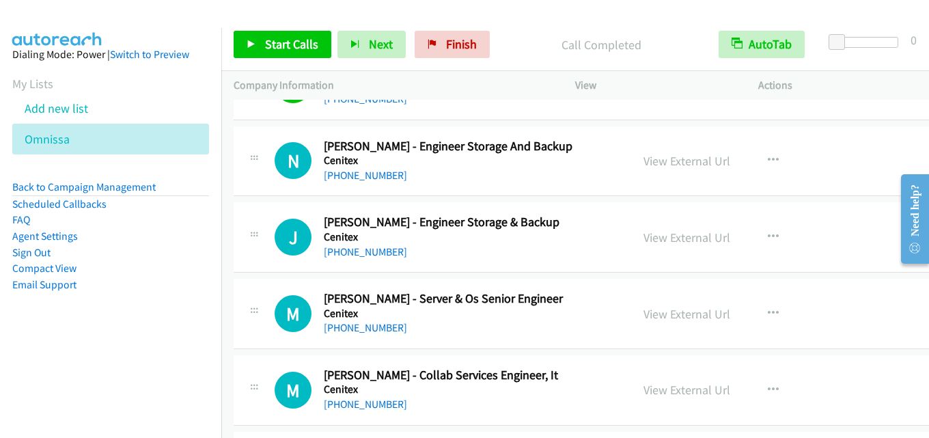
scroll to position [7243, 0]
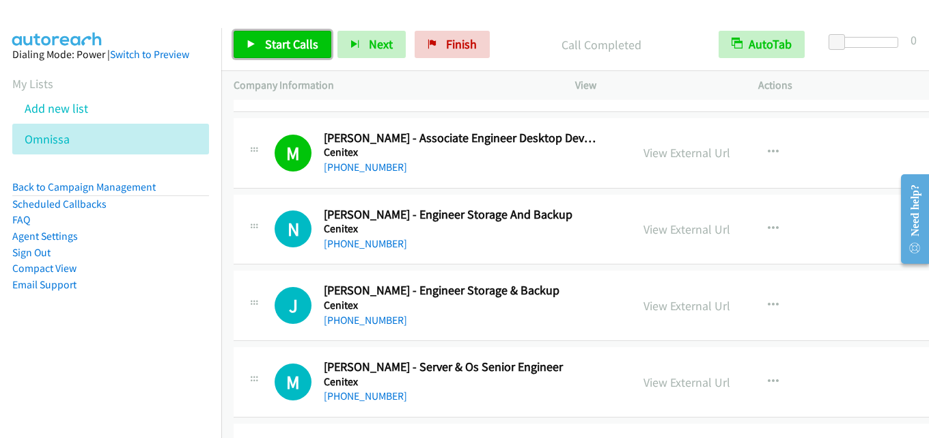
click at [270, 39] on span "Start Calls" at bounding box center [291, 44] width 53 height 16
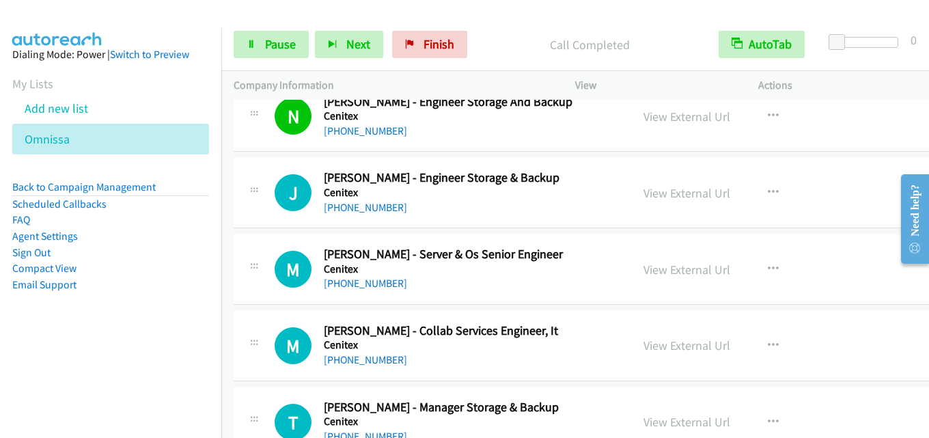
scroll to position [7380, 0]
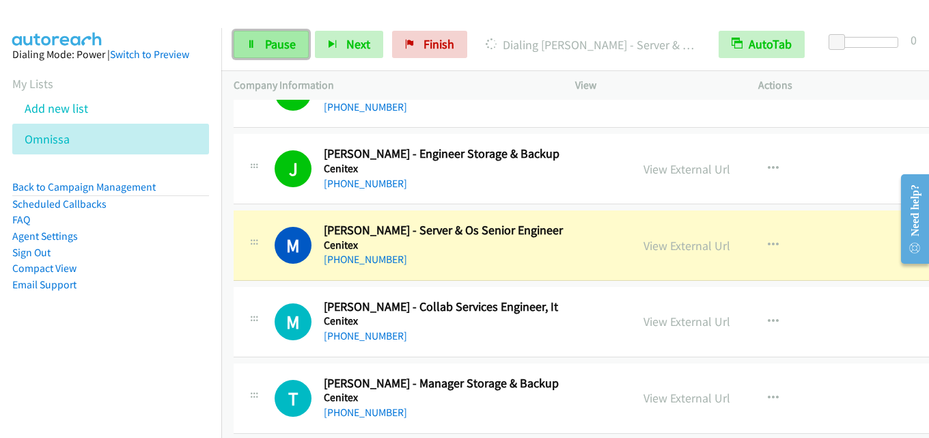
click at [270, 51] on span "Pause" at bounding box center [280, 44] width 31 height 16
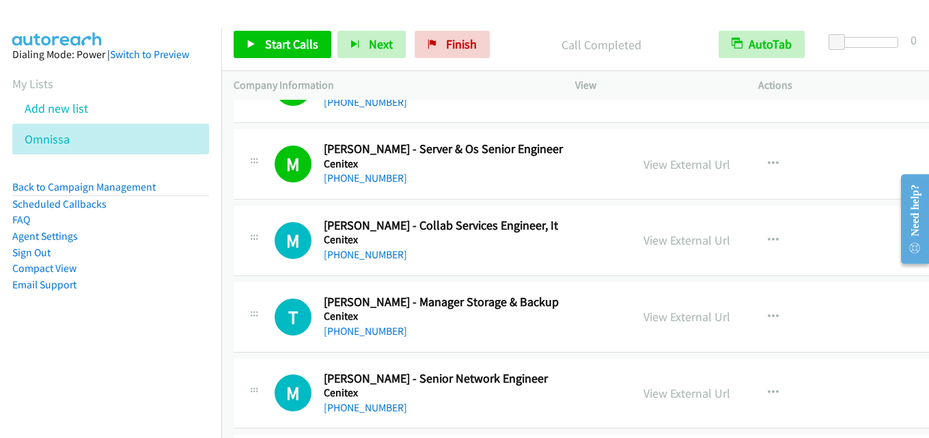
scroll to position [7448, 0]
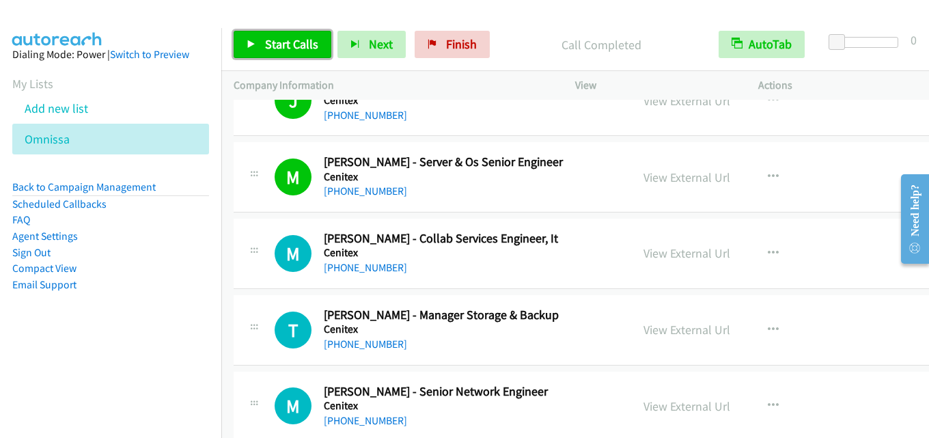
click at [294, 40] on span "Start Calls" at bounding box center [291, 44] width 53 height 16
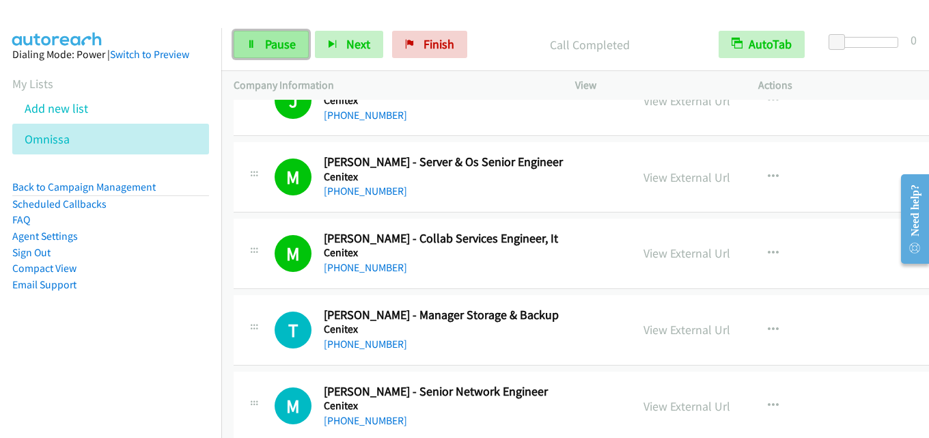
click at [256, 55] on link "Pause" at bounding box center [271, 44] width 75 height 27
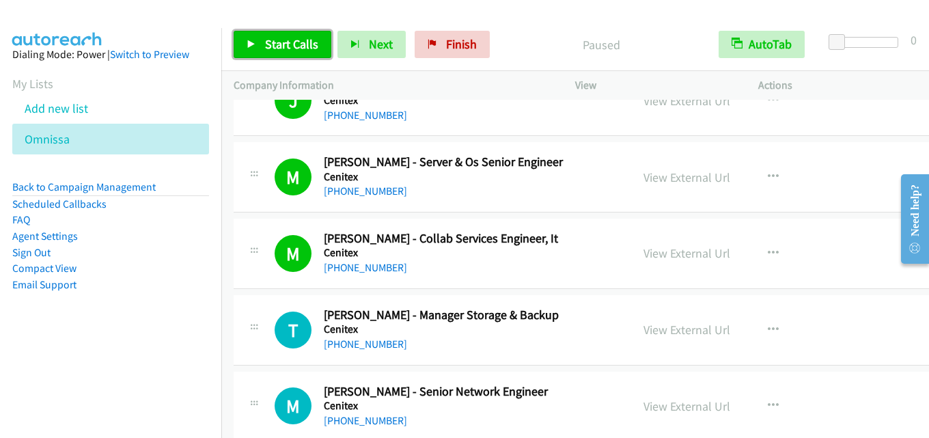
click at [293, 55] on link "Start Calls" at bounding box center [283, 44] width 98 height 27
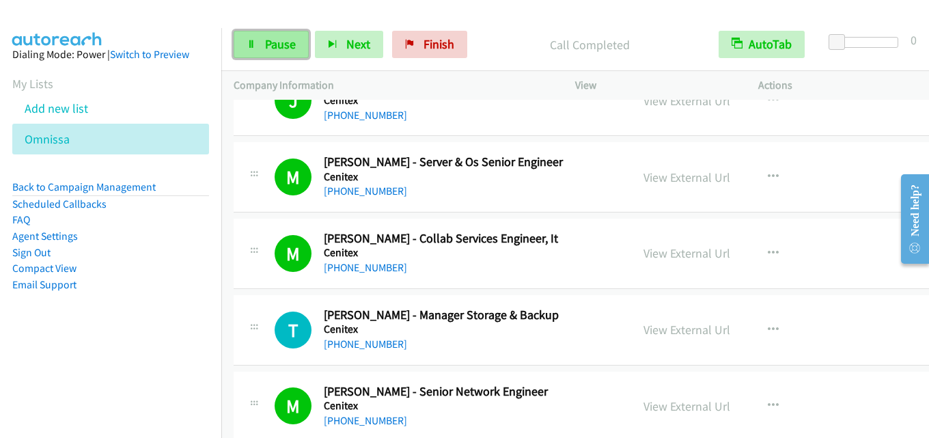
click at [271, 39] on span "Pause" at bounding box center [280, 44] width 31 height 16
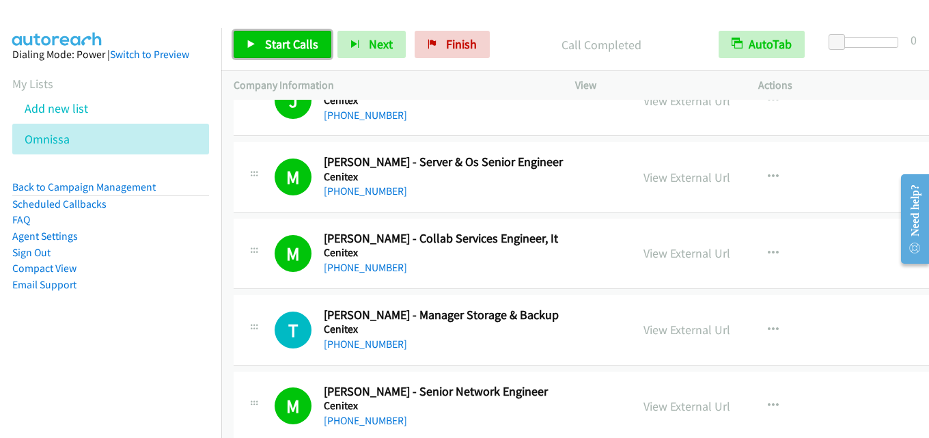
click at [301, 46] on span "Start Calls" at bounding box center [291, 44] width 53 height 16
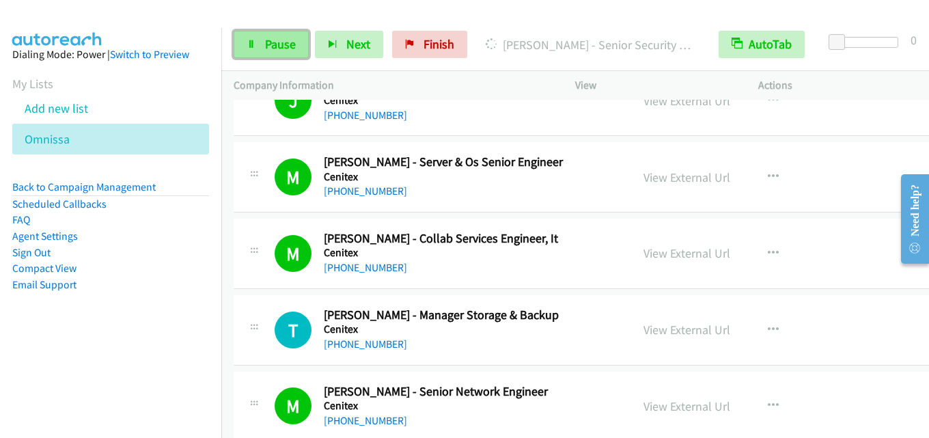
click at [277, 48] on span "Pause" at bounding box center [280, 44] width 31 height 16
